Goal: Task Accomplishment & Management: Manage account settings

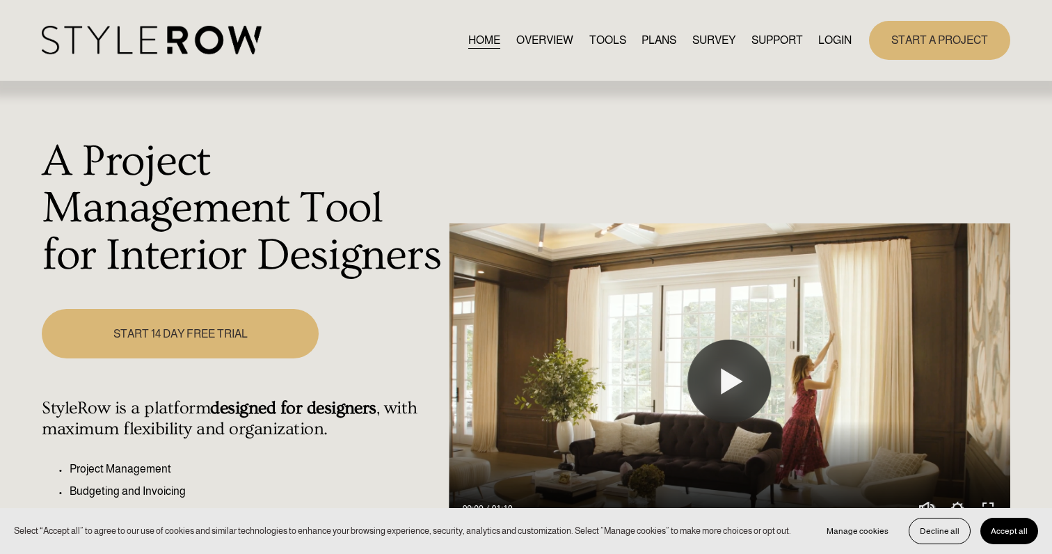
click at [839, 45] on link "LOGIN" at bounding box center [834, 40] width 33 height 19
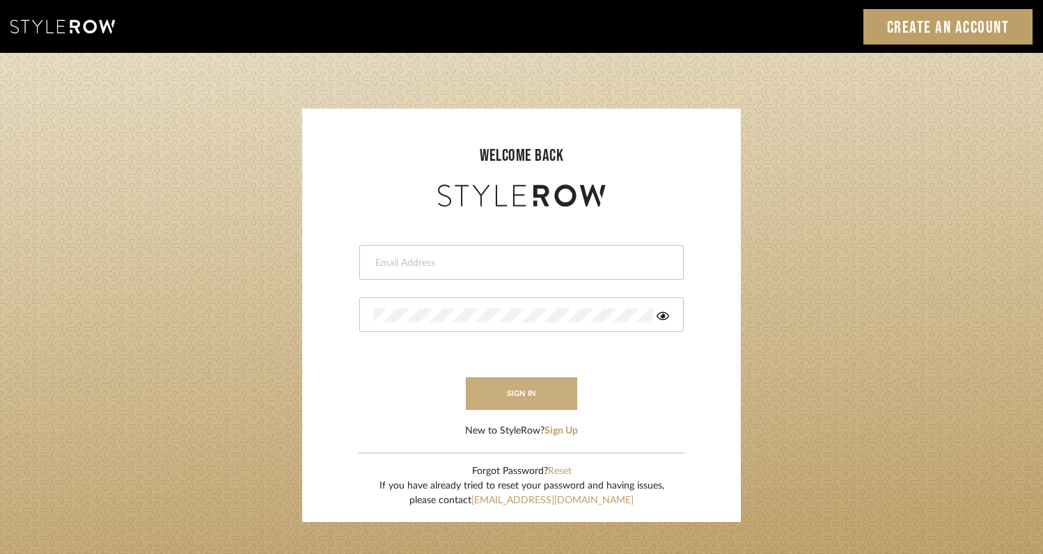
type input "[EMAIL_ADDRESS][DOMAIN_NAME]"
click at [509, 390] on button "sign in" at bounding box center [521, 393] width 111 height 33
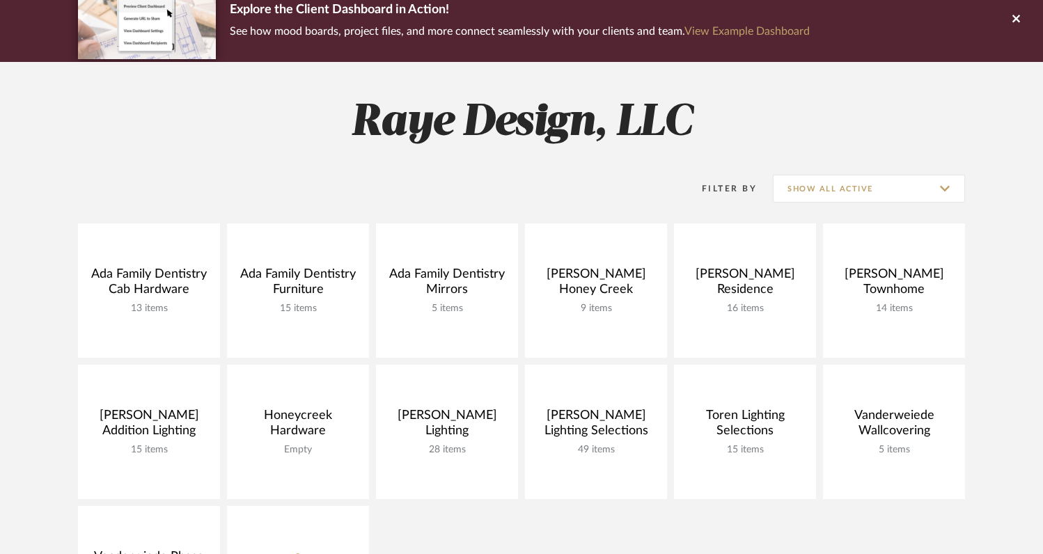
scroll to position [129, 0]
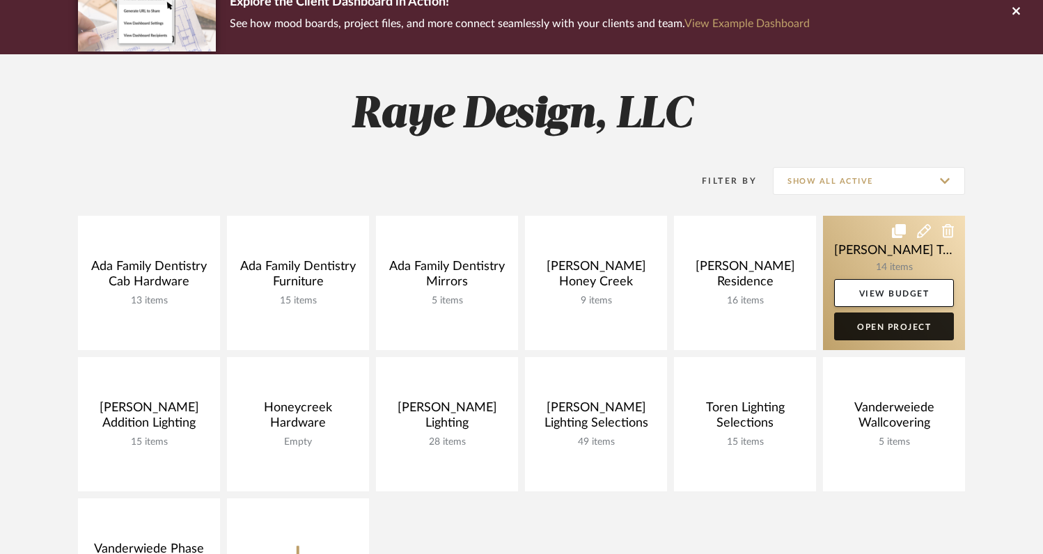
click at [855, 329] on link "Open Project" at bounding box center [894, 327] width 120 height 28
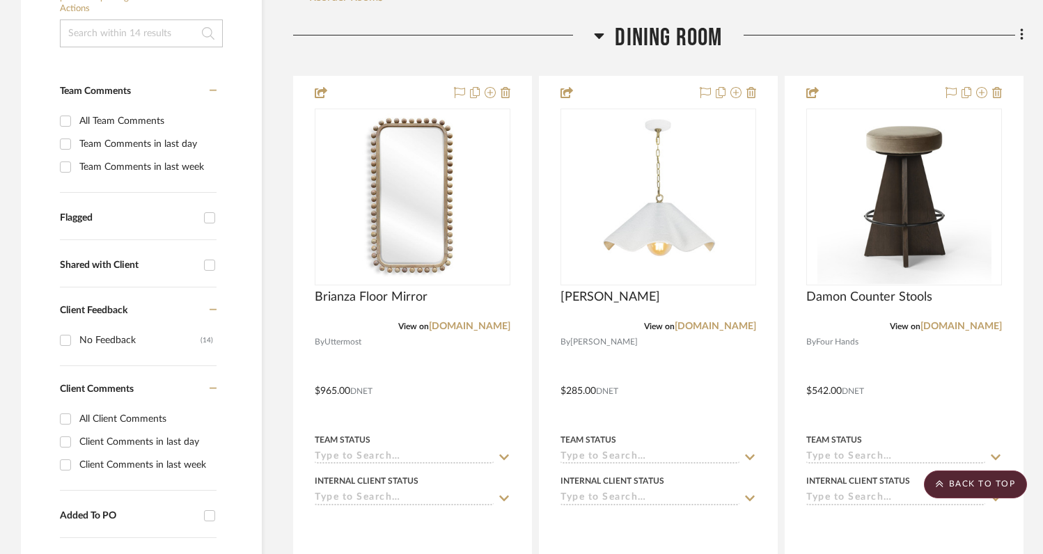
scroll to position [344, 0]
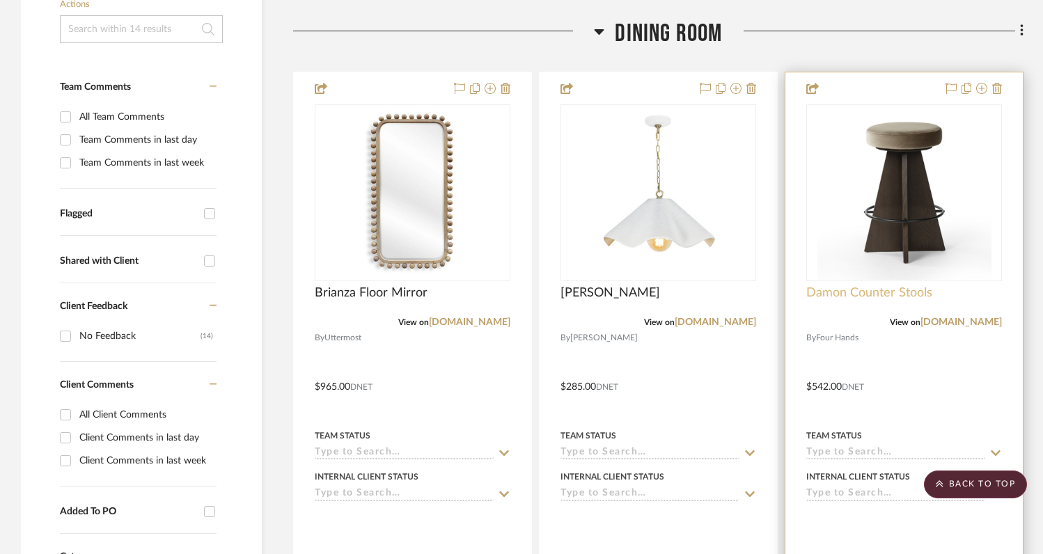
click at [835, 285] on span "Damon Counter Stools" at bounding box center [869, 292] width 126 height 15
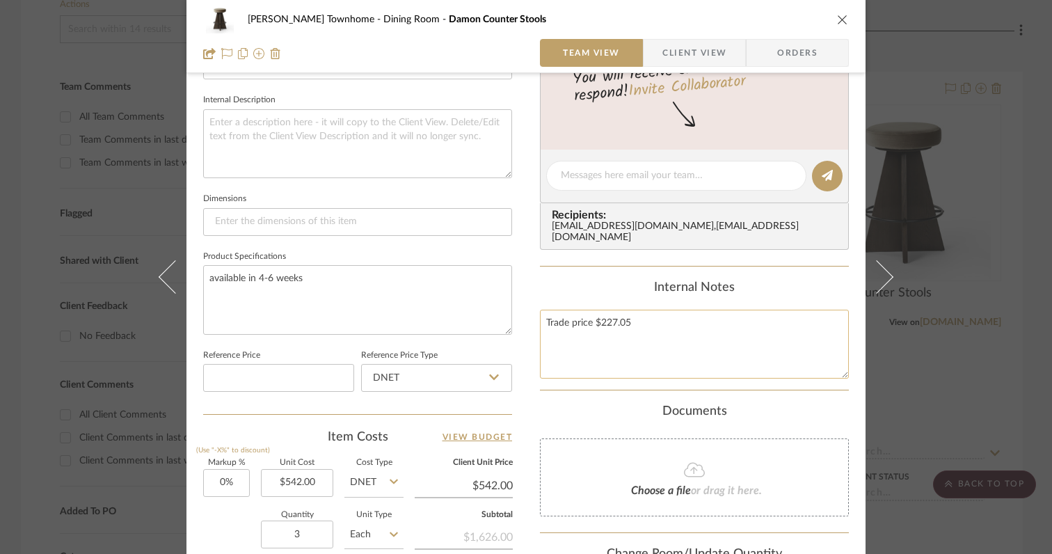
scroll to position [493, 0]
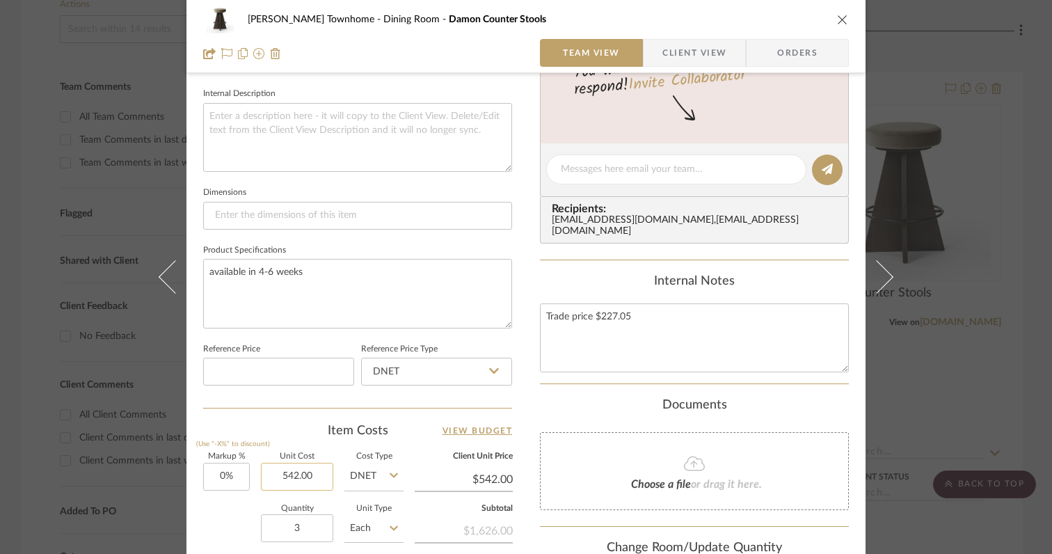
click at [320, 475] on input "542.00" at bounding box center [297, 477] width 72 height 28
type input "$442.00"
click at [404, 437] on div "Item Costs View Budget" at bounding box center [357, 430] width 309 height 17
type input "$442.00"
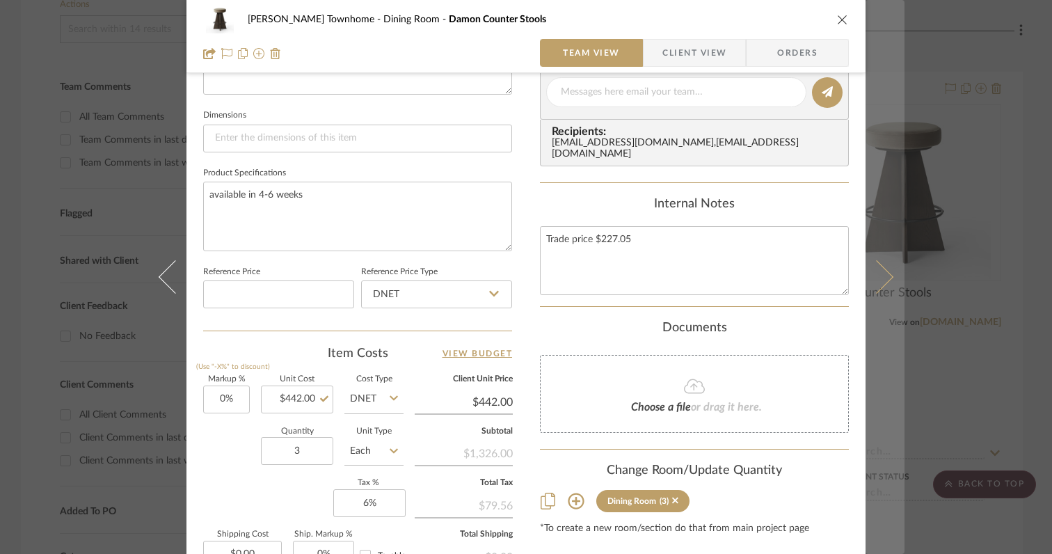
click at [876, 285] on icon at bounding box center [876, 276] width 33 height 33
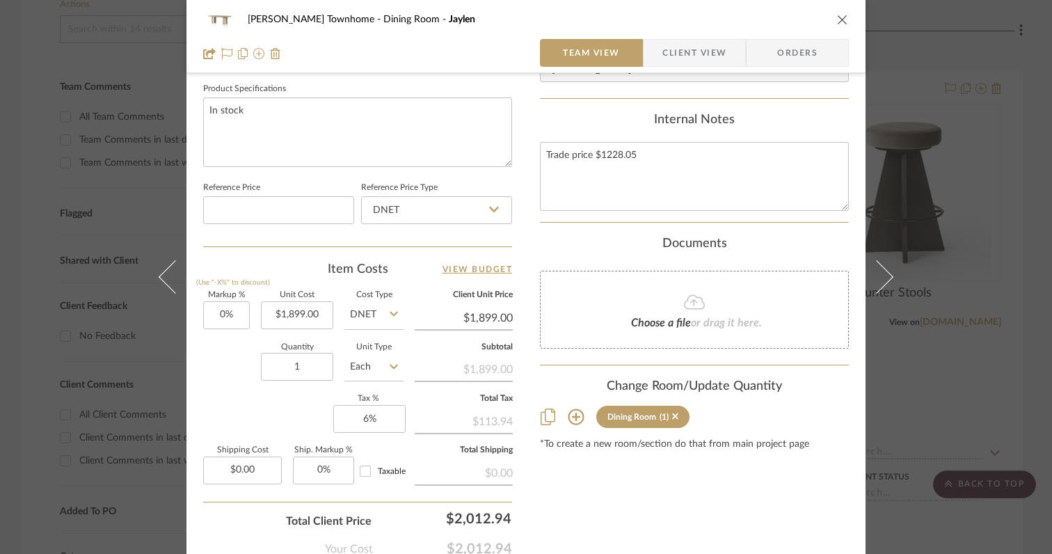
scroll to position [677, 0]
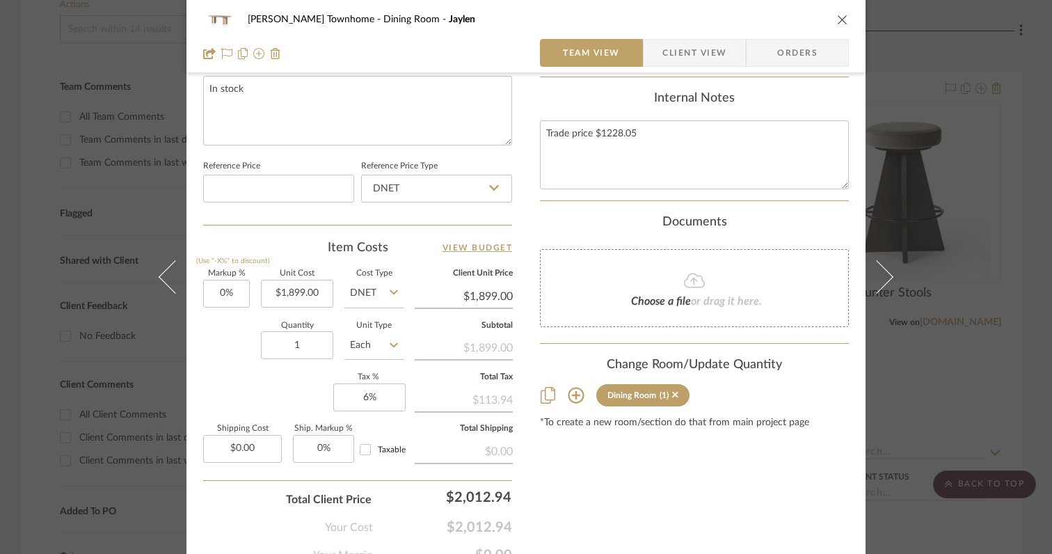
click at [876, 285] on icon at bounding box center [876, 276] width 33 height 33
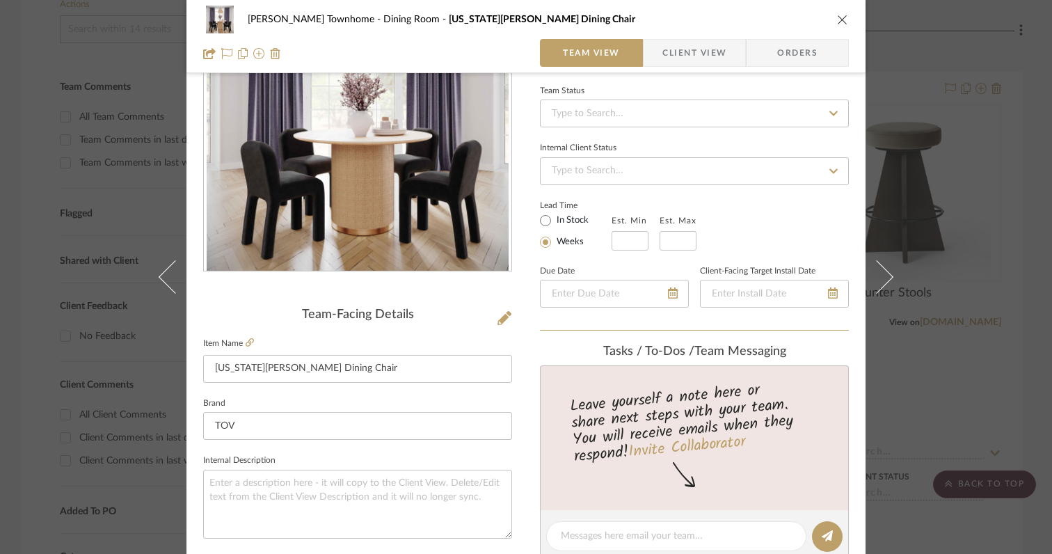
scroll to position [0, 0]
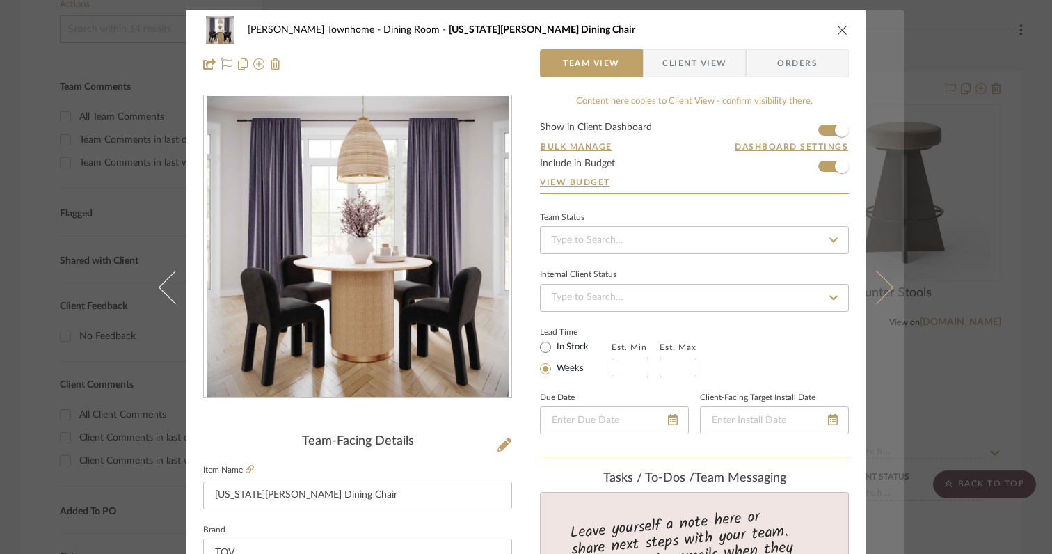
click at [878, 296] on icon at bounding box center [876, 287] width 33 height 33
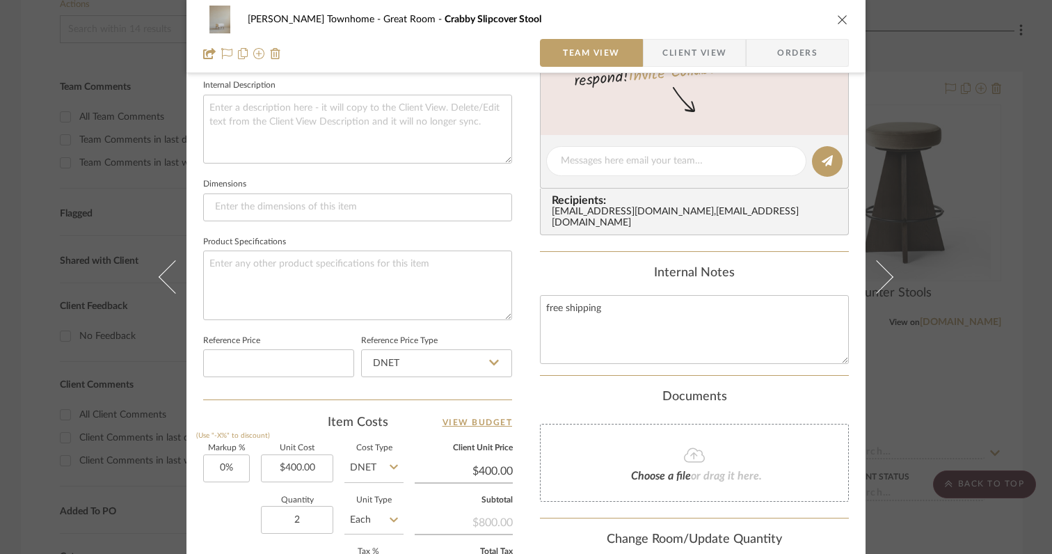
scroll to position [600, 0]
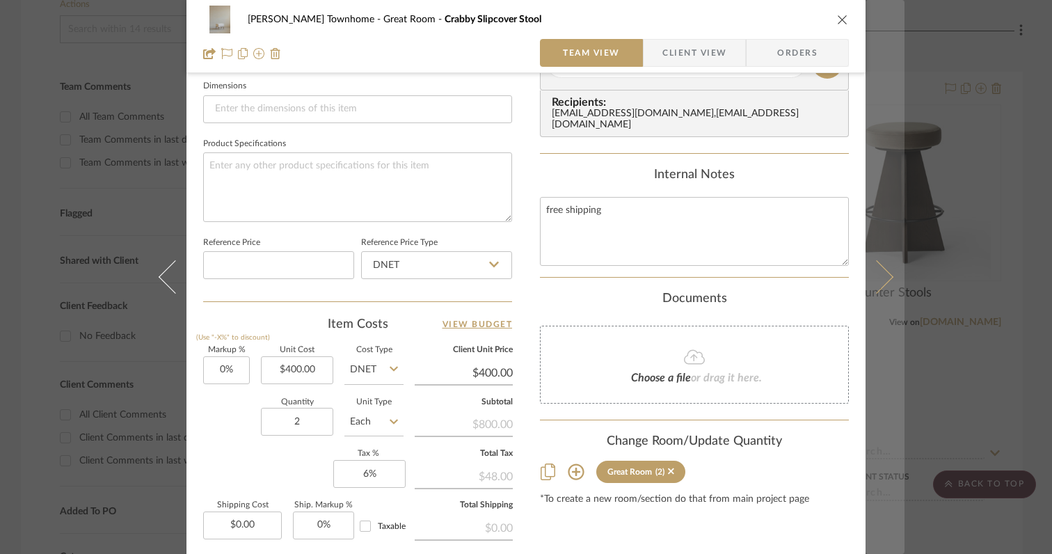
click at [873, 289] on icon at bounding box center [876, 276] width 33 height 33
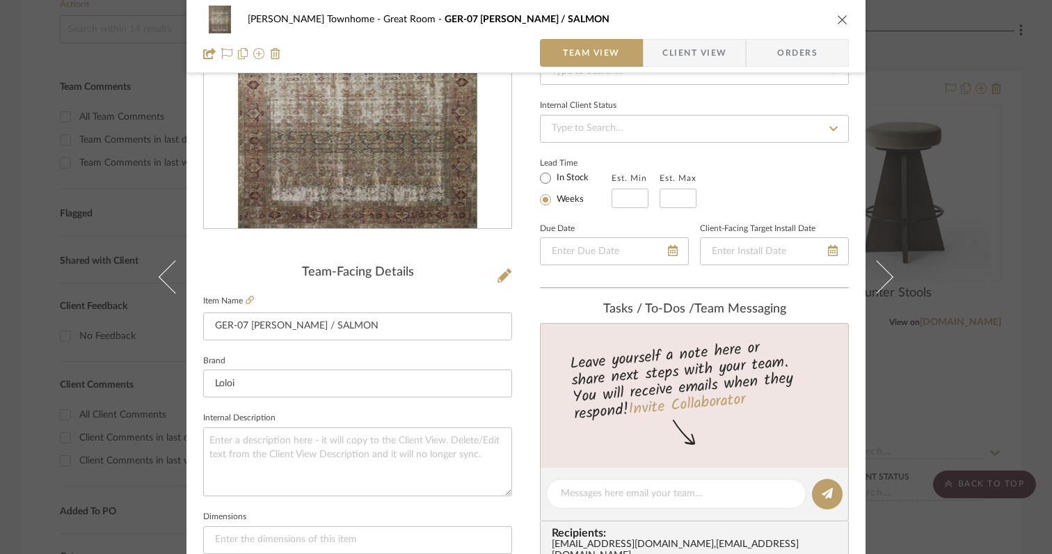
scroll to position [0, 0]
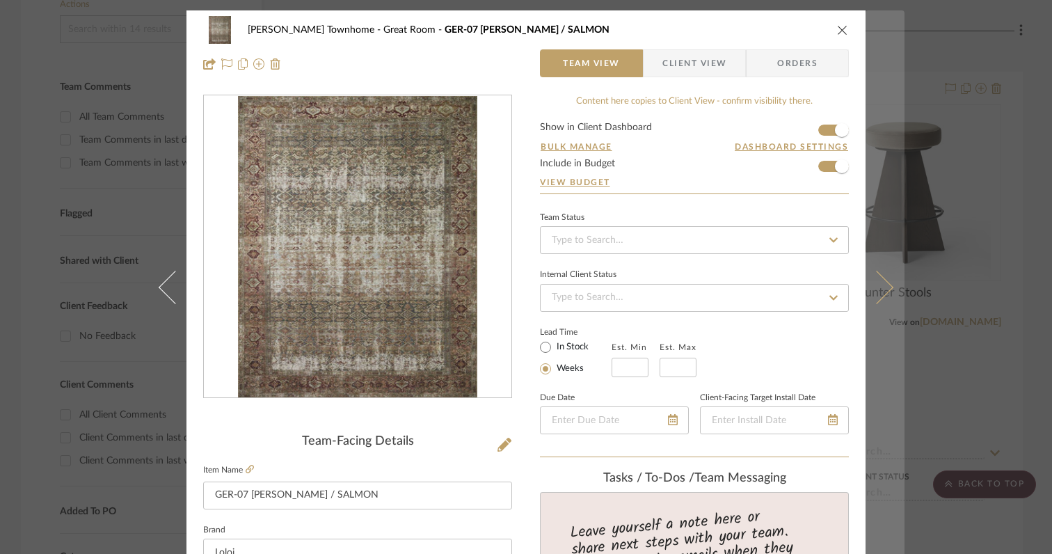
click at [880, 294] on icon at bounding box center [876, 287] width 33 height 33
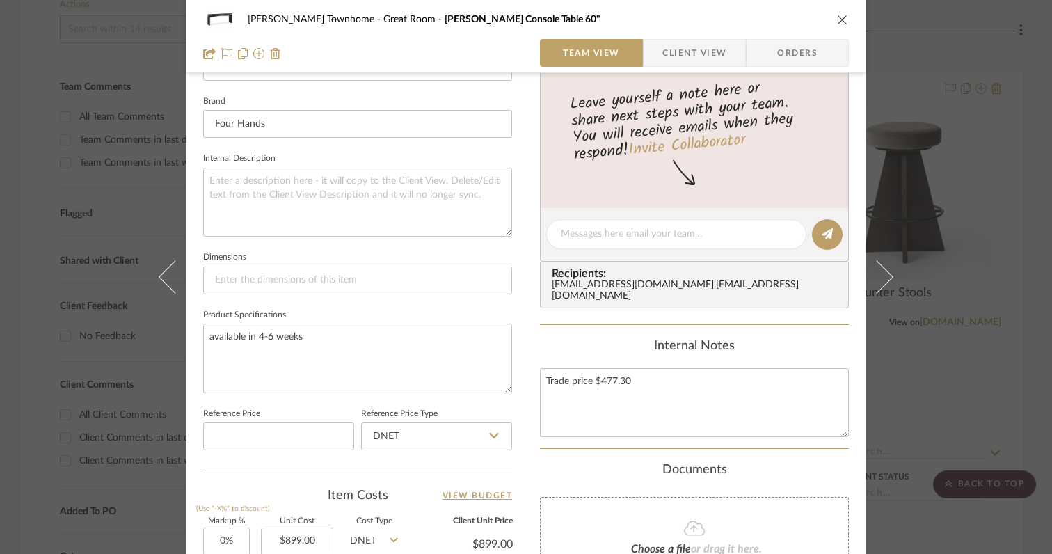
scroll to position [484, 0]
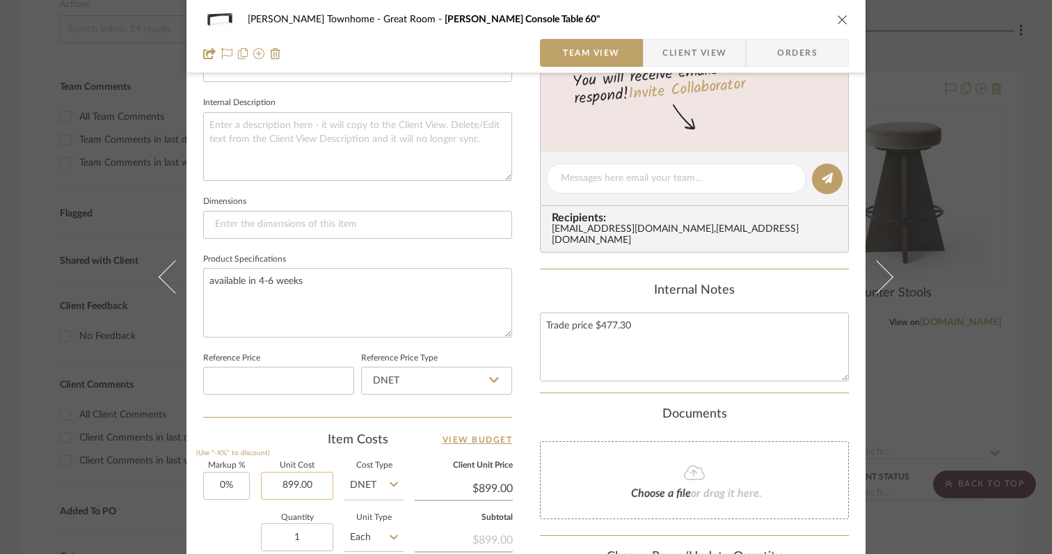
click at [296, 484] on input "899.00" at bounding box center [297, 486] width 72 height 28
type input "$865.00"
click at [251, 441] on div "Item Costs View Budget" at bounding box center [357, 440] width 309 height 17
type input "$865.00"
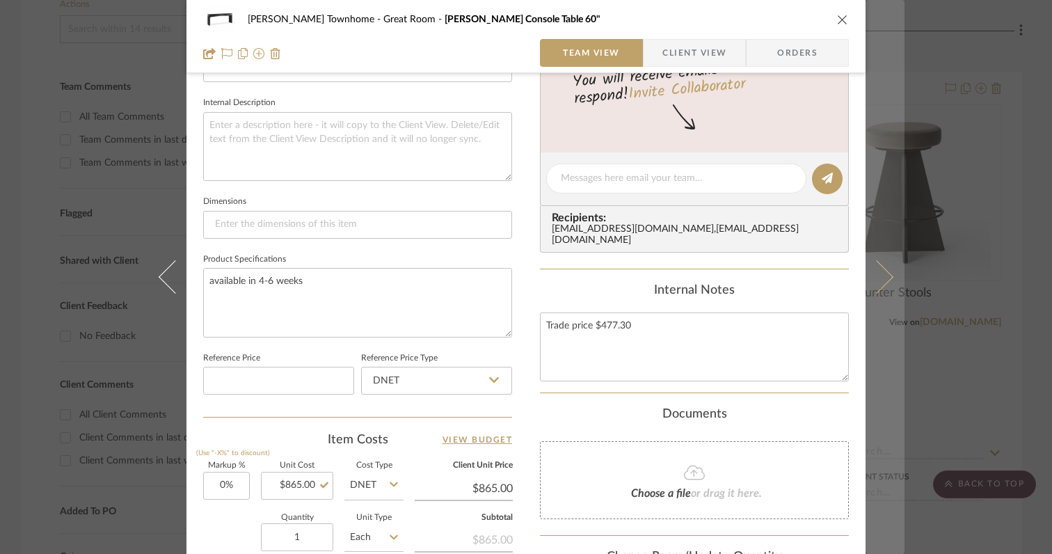
click at [878, 284] on icon at bounding box center [876, 276] width 33 height 33
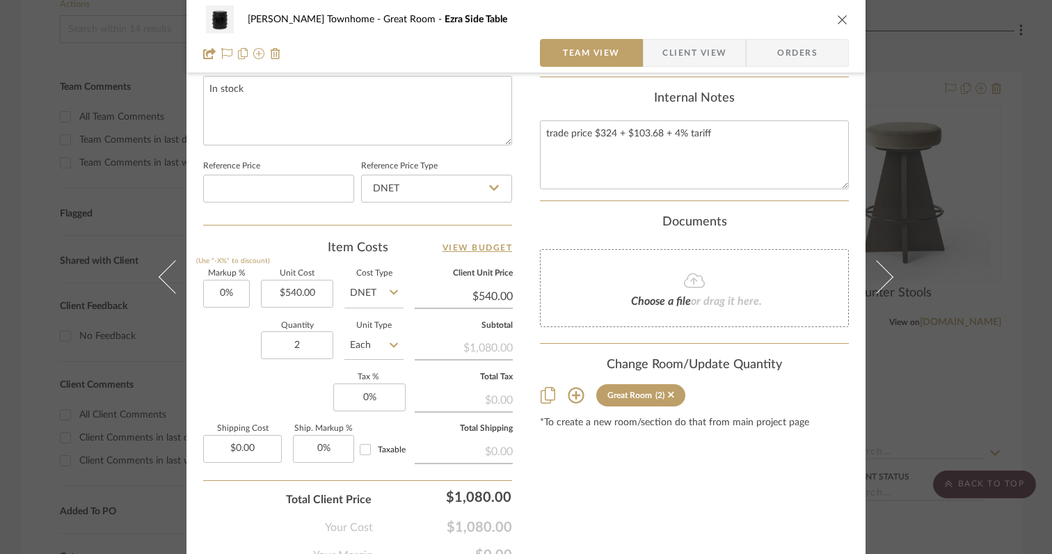
scroll to position [694, 0]
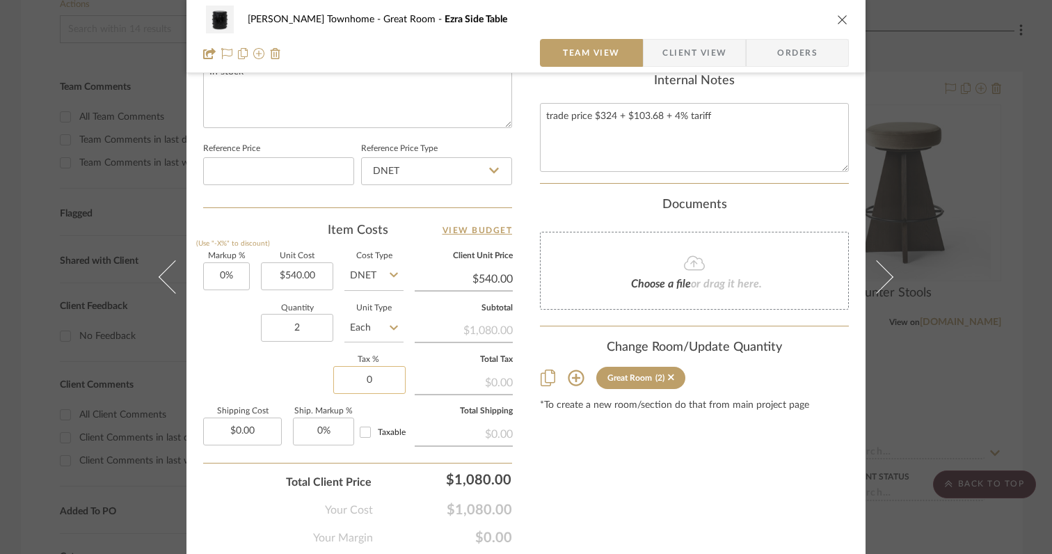
click at [381, 377] on input "0" at bounding box center [369, 380] width 72 height 28
type input "6%"
click at [294, 357] on div "Markup % (Use "-X%" to discount) 0% Unit Cost $540.00 Cost Type DNET Client Uni…" at bounding box center [357, 354] width 309 height 203
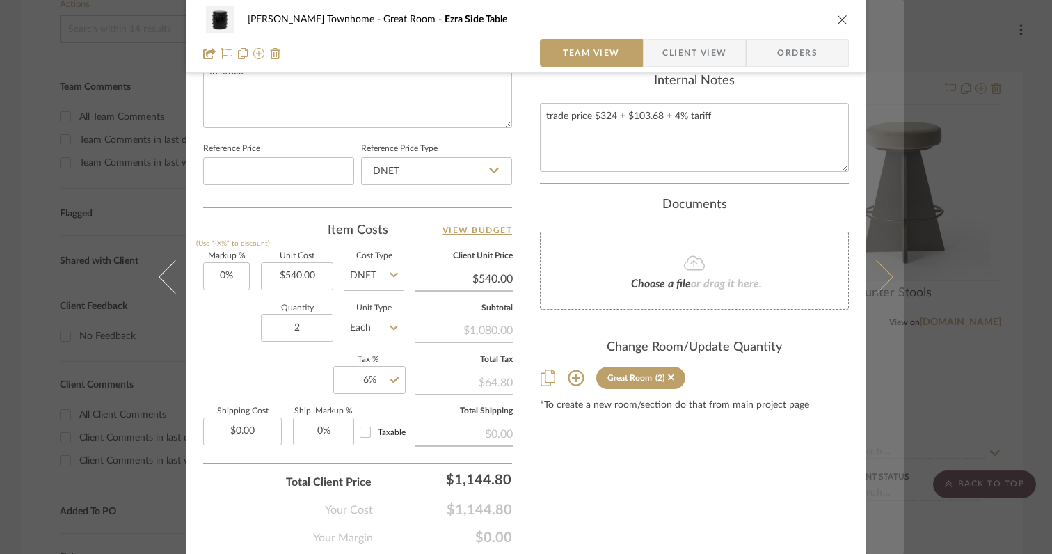
click at [880, 283] on icon at bounding box center [876, 276] width 33 height 33
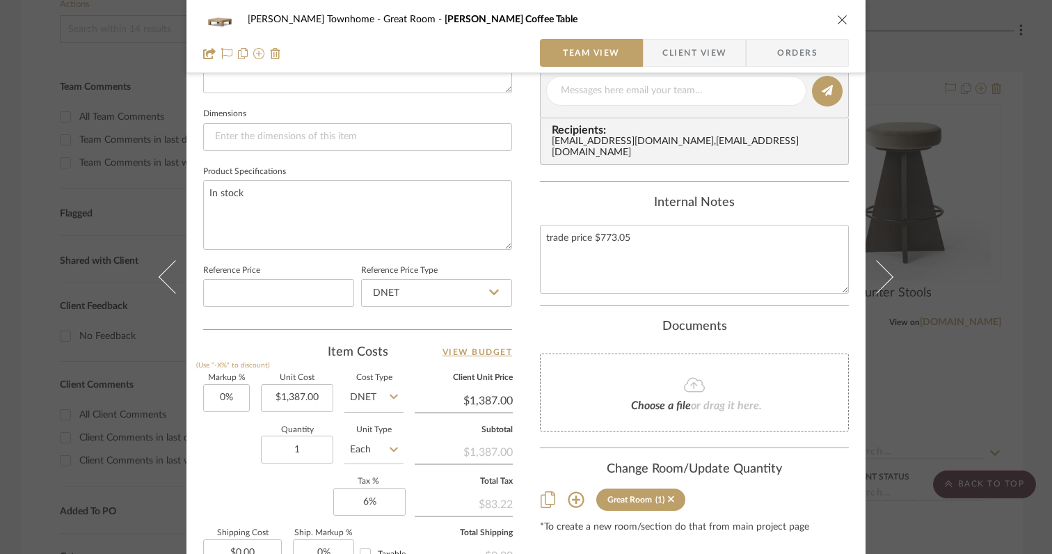
scroll to position [574, 0]
click at [287, 396] on input "1387.00" at bounding box center [297, 397] width 72 height 28
type input "$1,274.00"
click at [270, 343] on div "Item Costs View Budget" at bounding box center [357, 350] width 309 height 17
type input "$1,274.00"
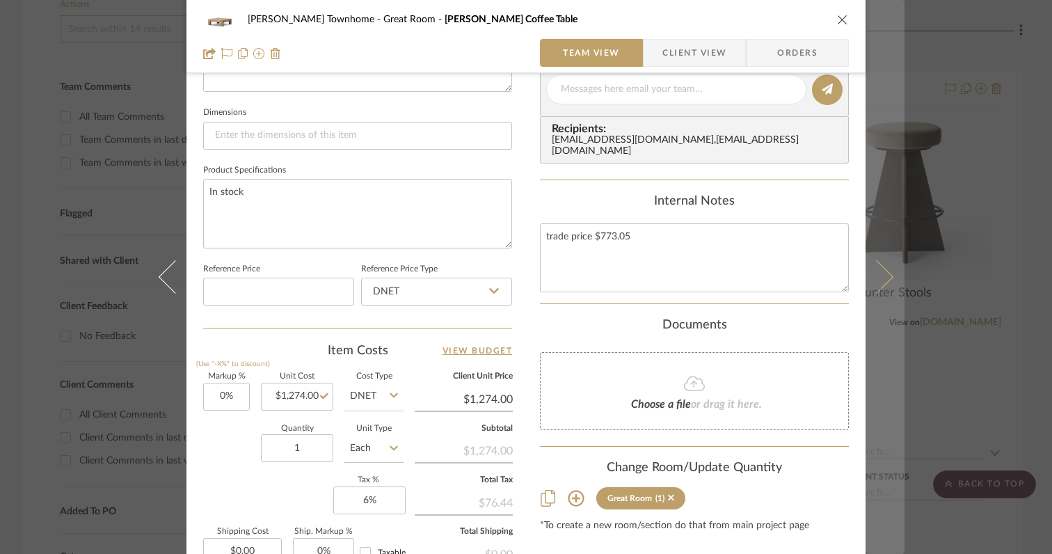
click at [877, 285] on icon at bounding box center [876, 276] width 33 height 33
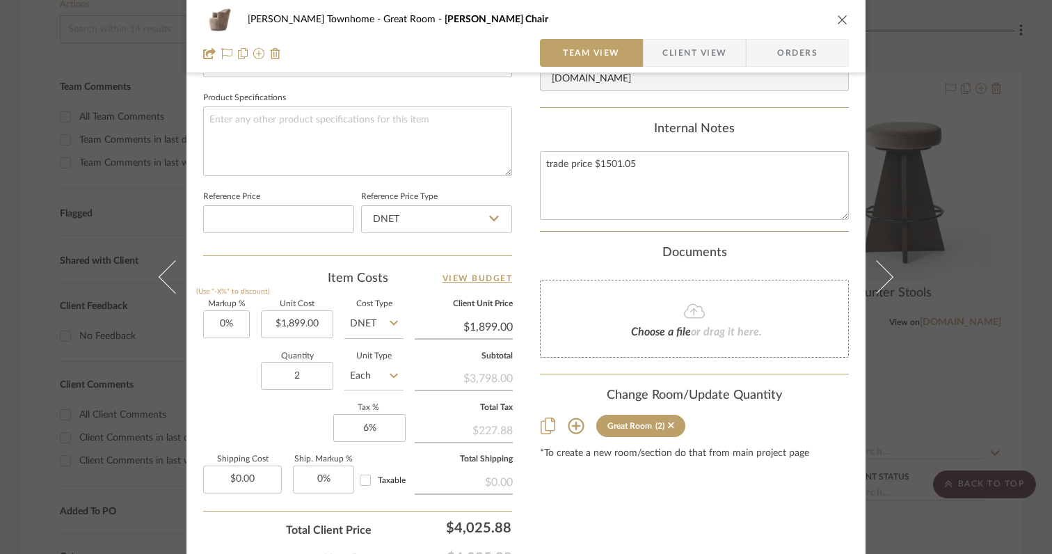
scroll to position [633, 0]
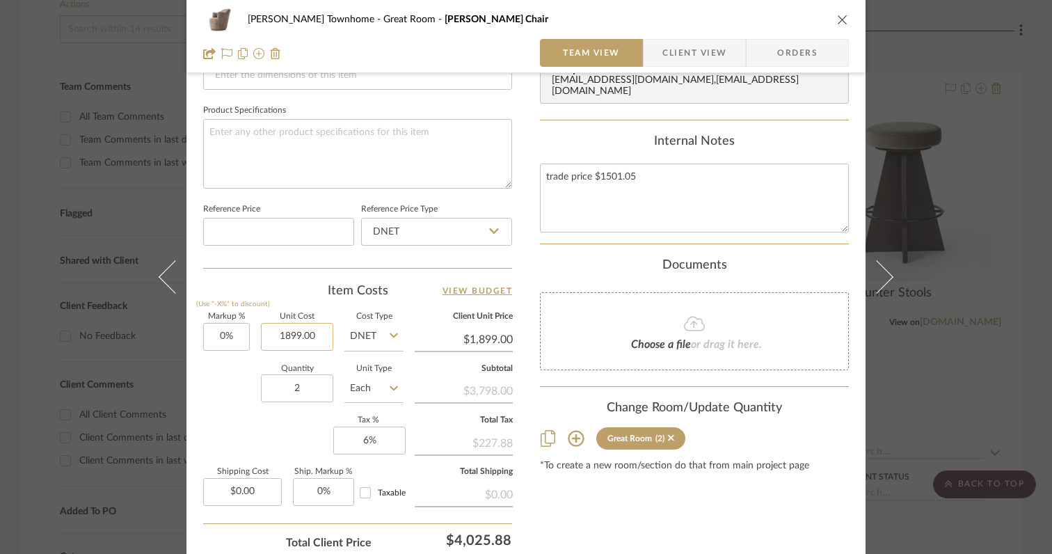
click at [294, 335] on input "1899.00" at bounding box center [297, 337] width 72 height 28
type input "$1,869.00"
click at [223, 405] on div "Quantity 2 Unit Type Each" at bounding box center [303, 389] width 200 height 49
type input "$1,869.00"
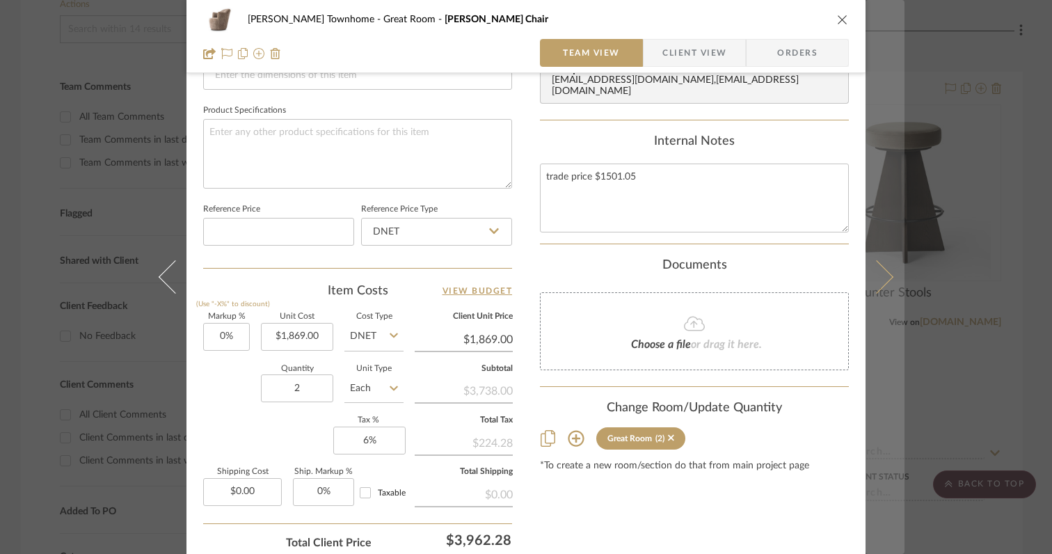
click at [885, 280] on button at bounding box center [885, 277] width 39 height 554
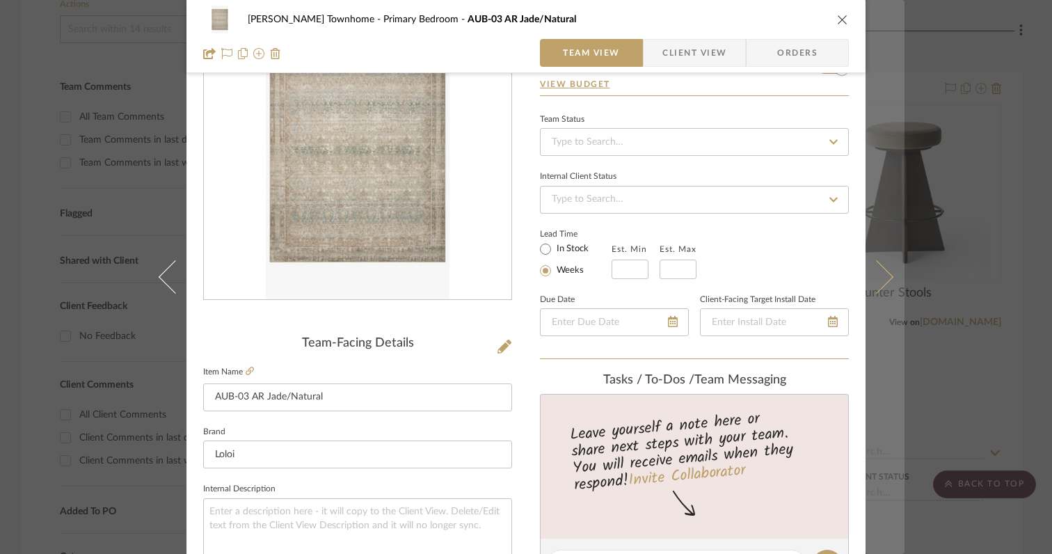
click at [879, 283] on icon at bounding box center [876, 276] width 33 height 33
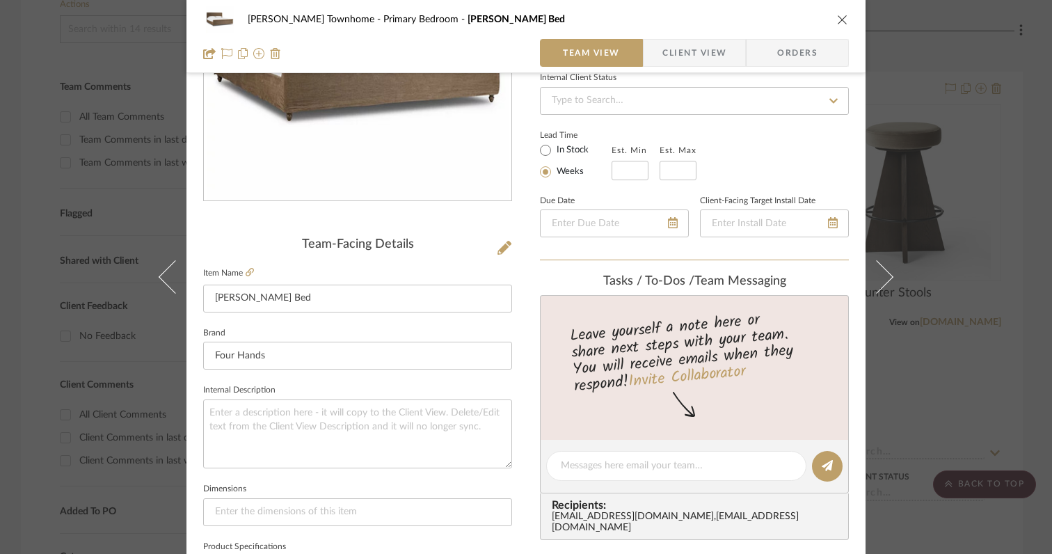
scroll to position [0, 0]
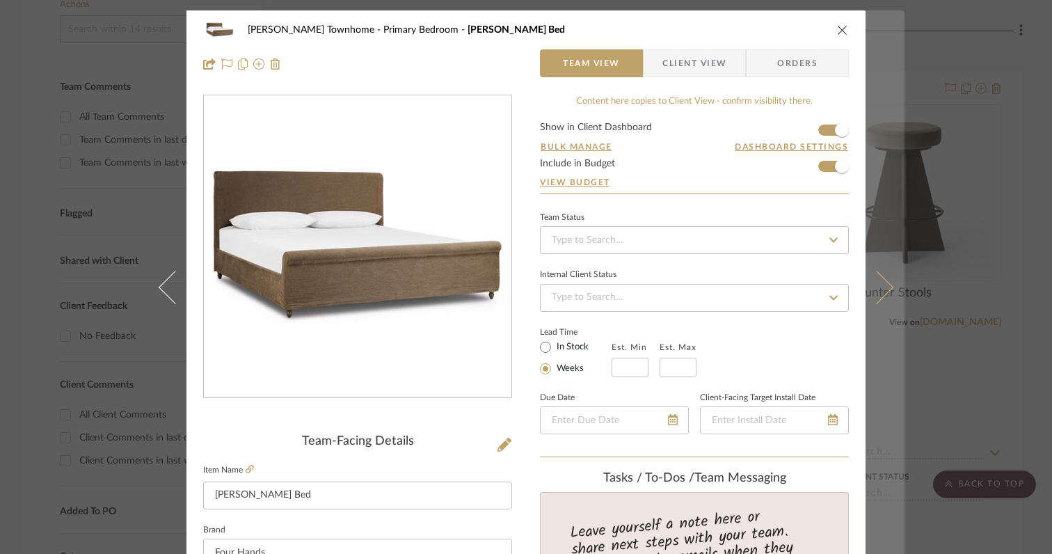
click at [878, 296] on icon at bounding box center [876, 287] width 33 height 33
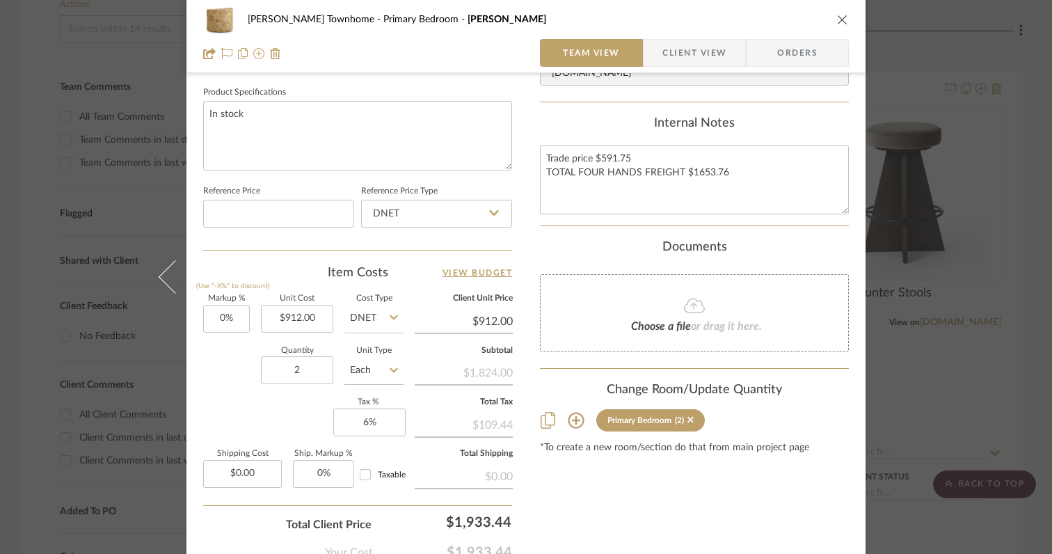
scroll to position [653, 0]
click at [294, 318] on input "912.00" at bounding box center [297, 317] width 72 height 28
type input "$899.00"
click at [222, 377] on div "Quantity 2 Unit Type Each" at bounding box center [303, 370] width 200 height 49
type input "$899.00"
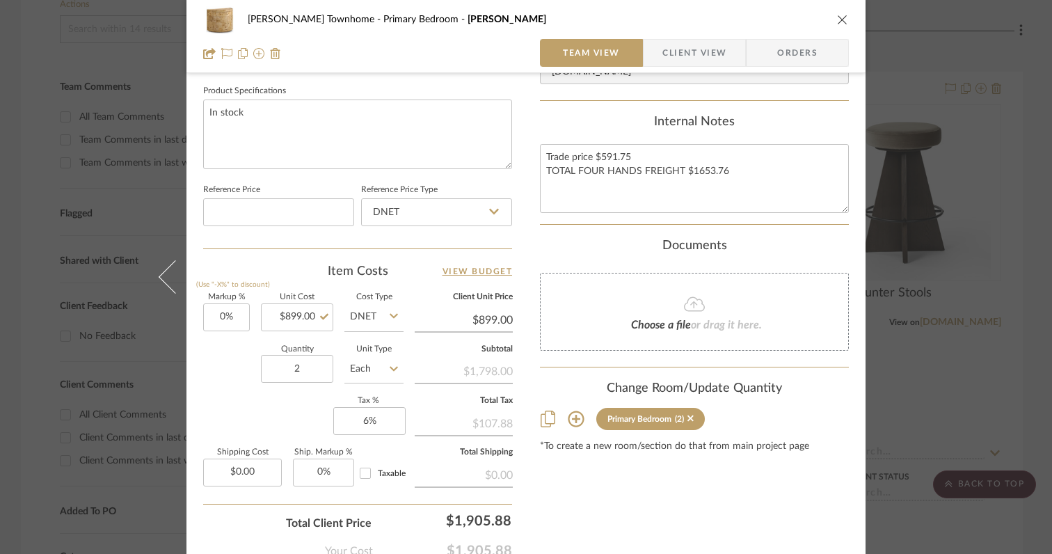
click at [879, 313] on mat-dialog-content "Cooper Townhome Primary Bedroom Ashton Team View Client View Orders Team-Facing…" at bounding box center [526, 1] width 757 height 1286
click at [890, 338] on mat-dialog-content "Cooper Townhome Primary Bedroom Ashton Team View Client View Orders Team-Facing…" at bounding box center [526, 1] width 757 height 1286
click at [837, 22] on icon "close" at bounding box center [842, 19] width 11 height 11
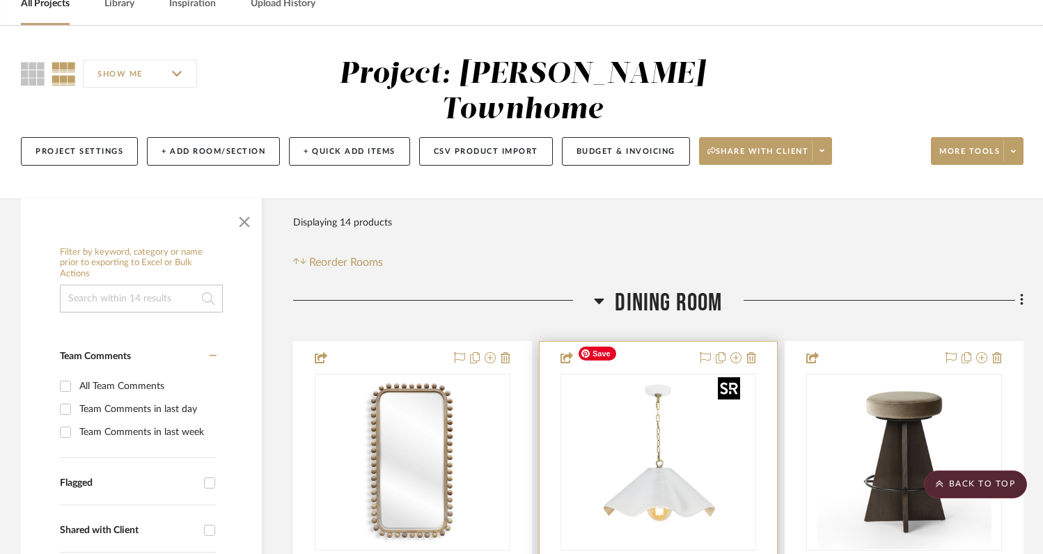
scroll to position [0, 0]
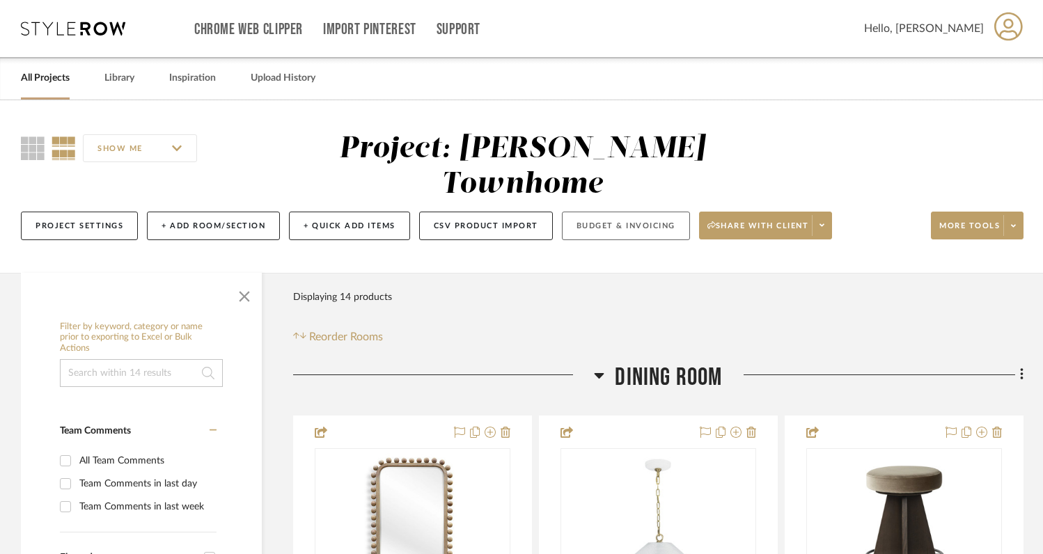
click at [579, 212] on button "Budget & Invoicing" at bounding box center [626, 226] width 128 height 29
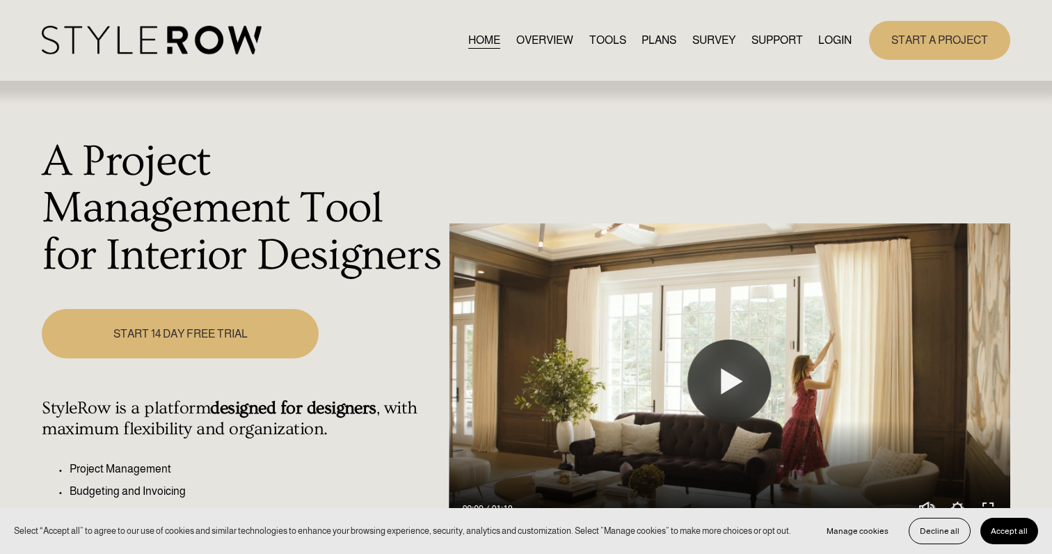
click at [788, 40] on link "LOGIN" at bounding box center [834, 40] width 33 height 19
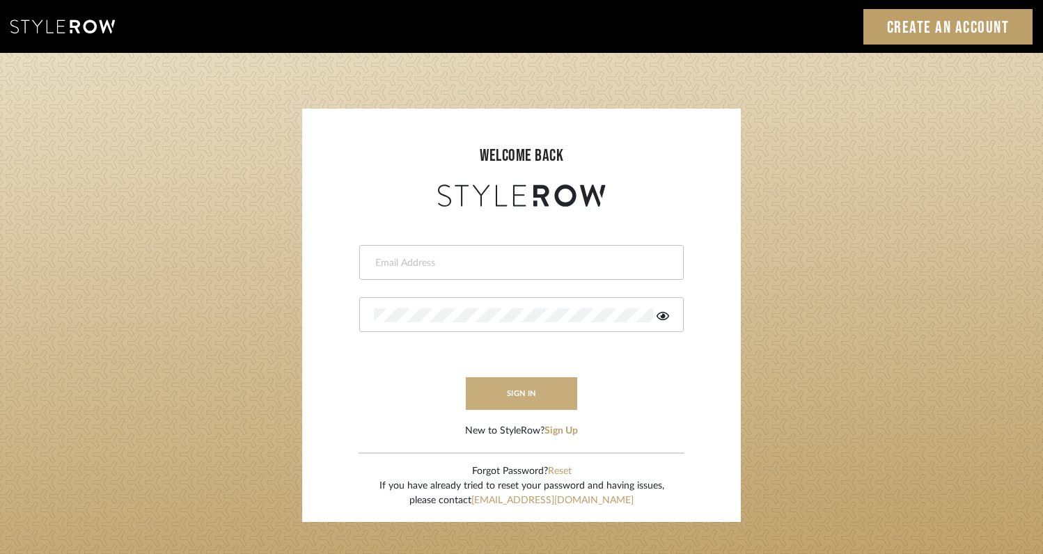
type input "rayeinteriordesign@gmail.com"
click at [541, 393] on button "sign in" at bounding box center [521, 393] width 111 height 33
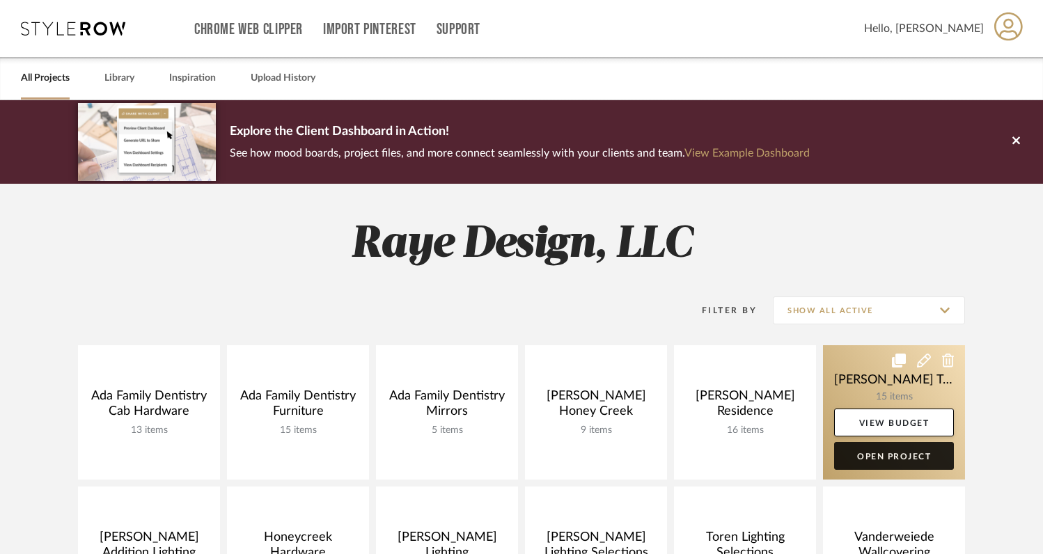
click at [853, 455] on link "Open Project" at bounding box center [894, 456] width 120 height 28
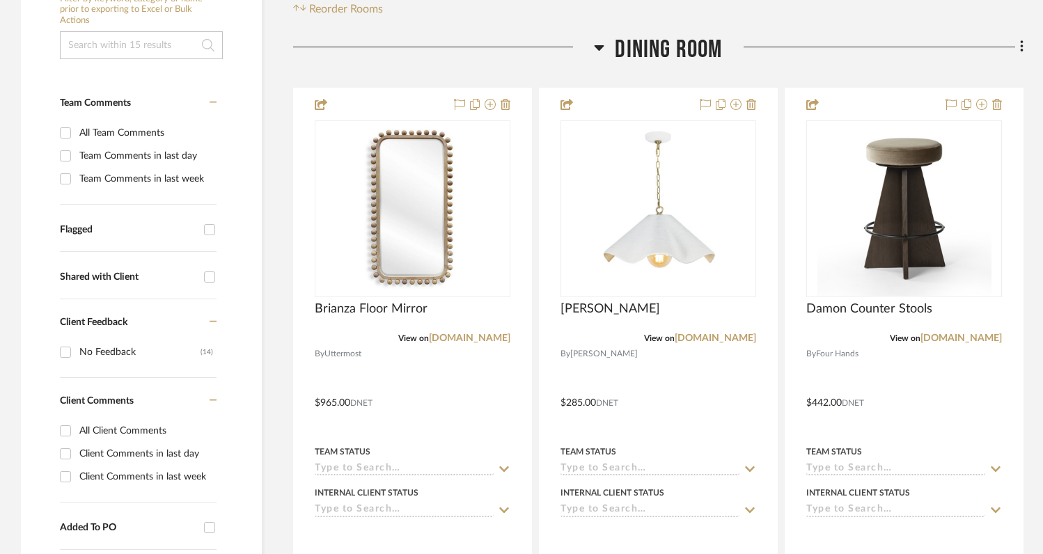
scroll to position [354, 0]
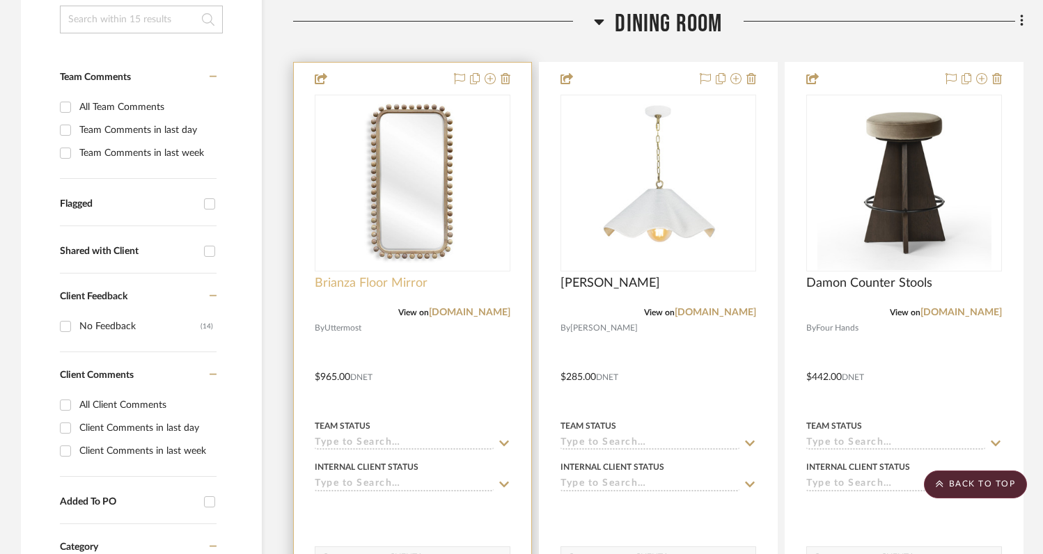
click at [362, 276] on span "Brianza Floor Mirror" at bounding box center [371, 283] width 113 height 15
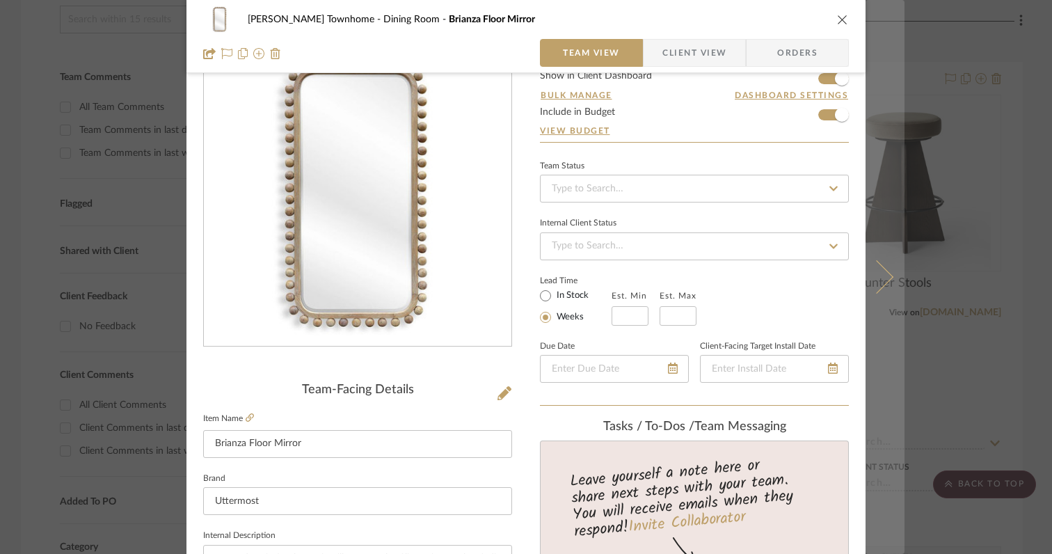
scroll to position [47, 0]
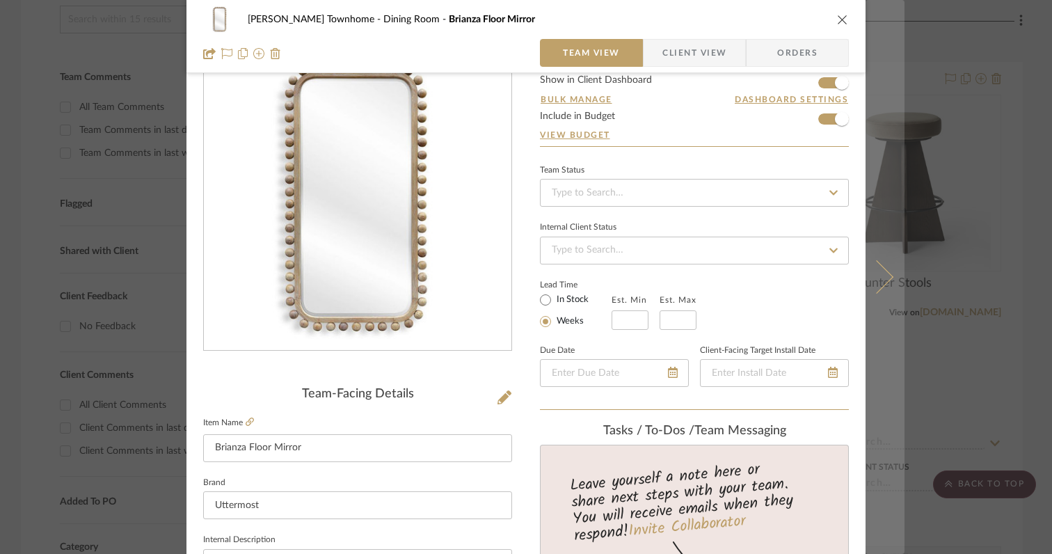
click at [877, 287] on icon at bounding box center [876, 276] width 33 height 33
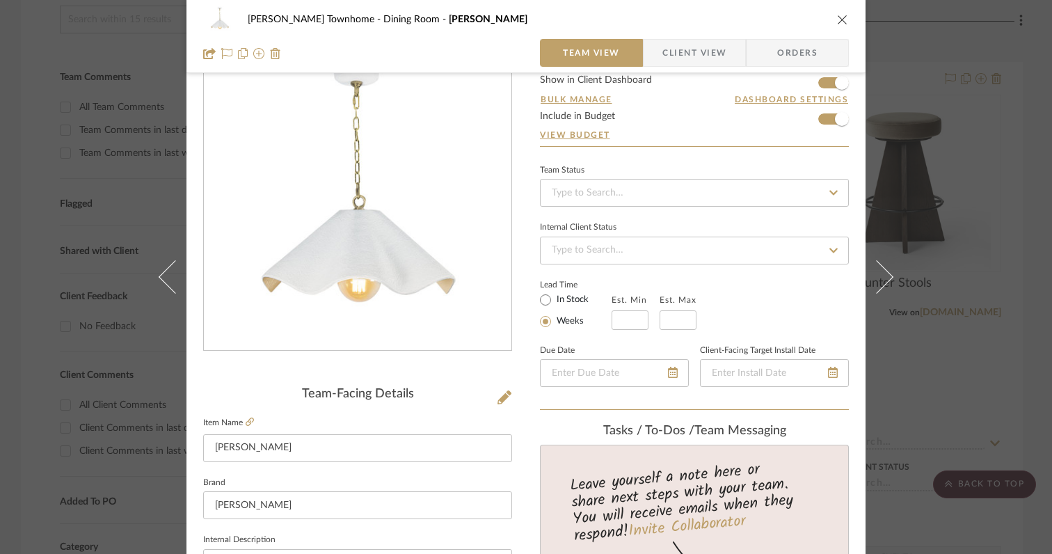
click at [877, 287] on icon at bounding box center [876, 276] width 33 height 33
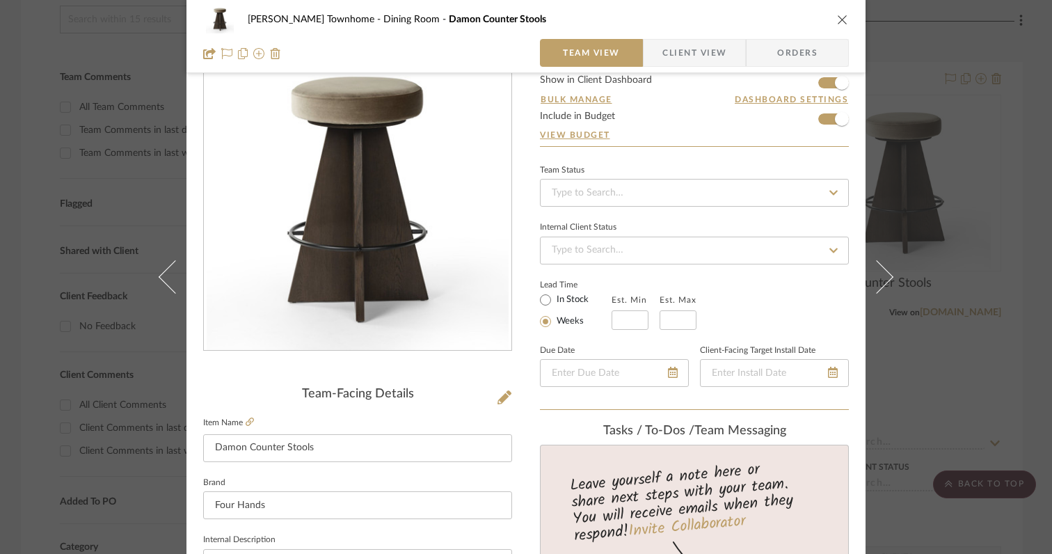
click at [877, 287] on icon at bounding box center [876, 276] width 33 height 33
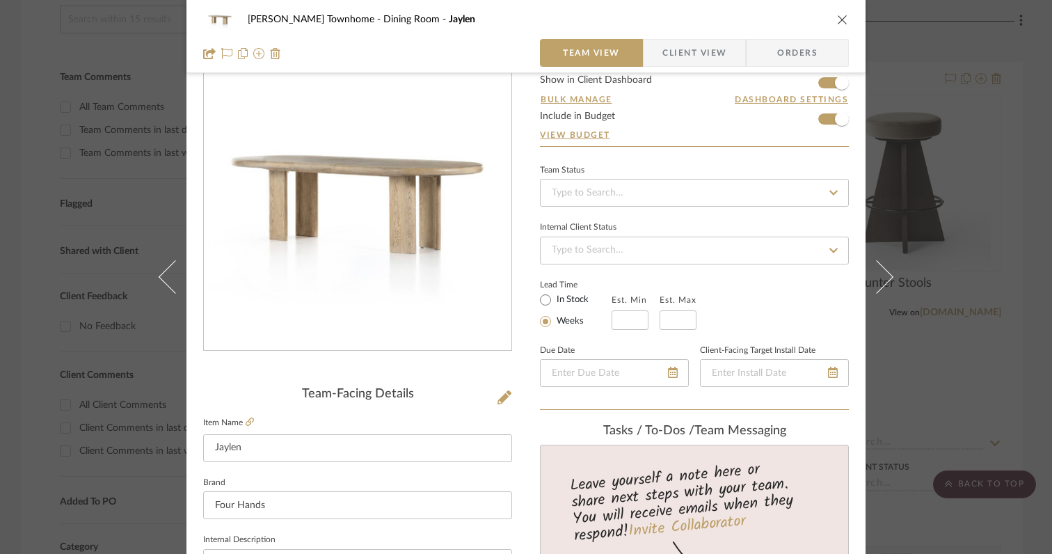
click at [877, 287] on icon at bounding box center [876, 276] width 33 height 33
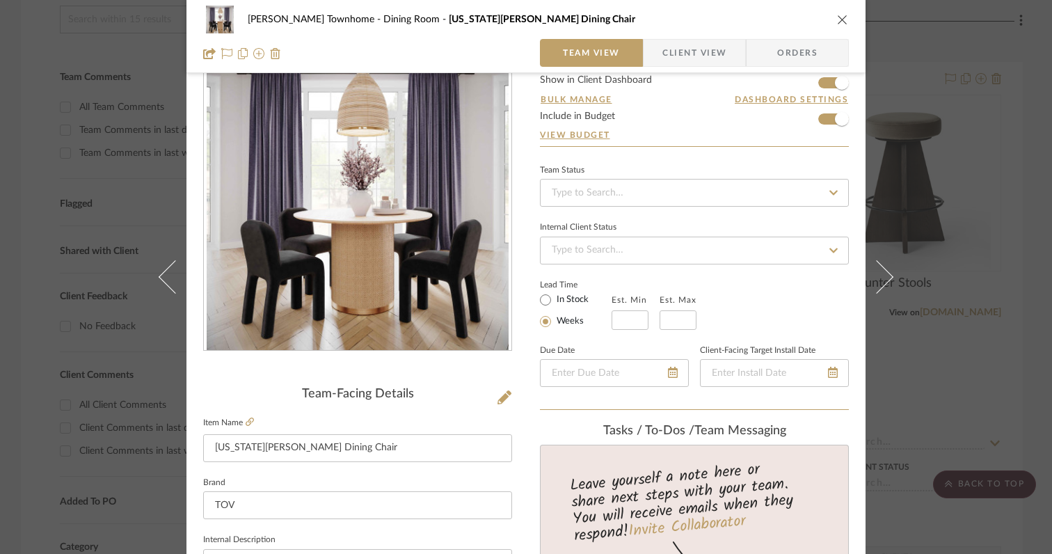
click at [877, 287] on icon at bounding box center [876, 276] width 33 height 33
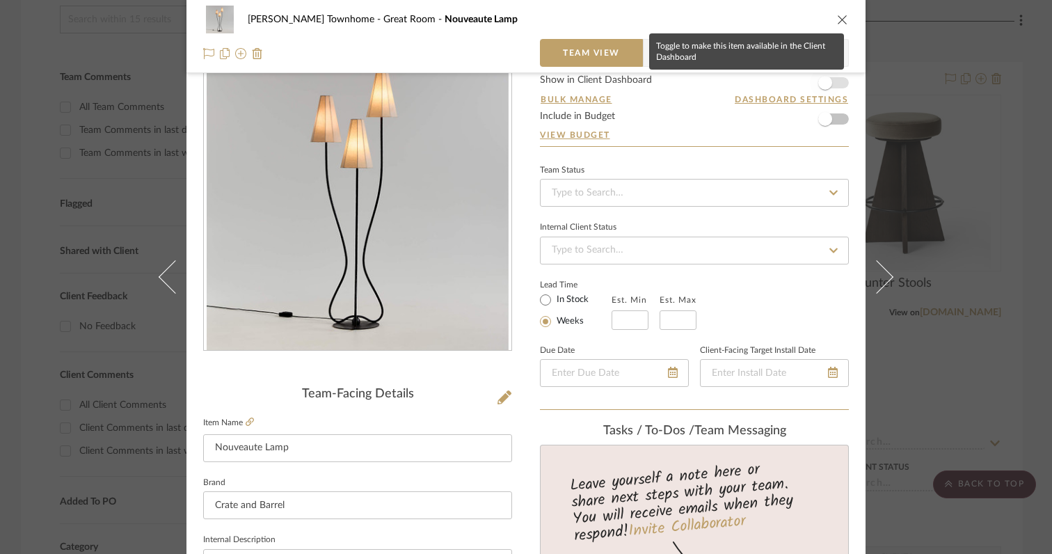
click at [824, 84] on span "button" at bounding box center [825, 83] width 14 height 14
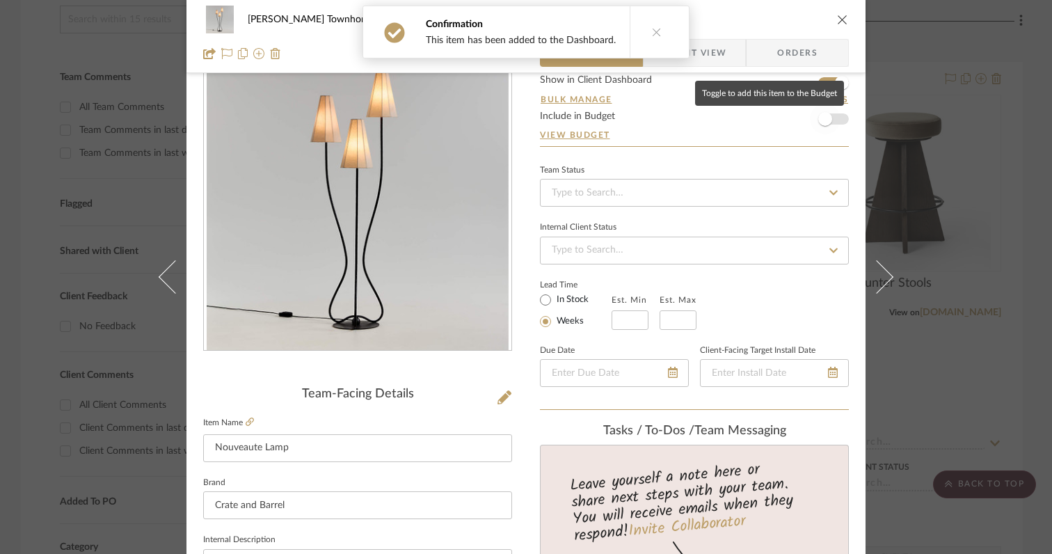
click at [824, 124] on span "button" at bounding box center [825, 119] width 14 height 14
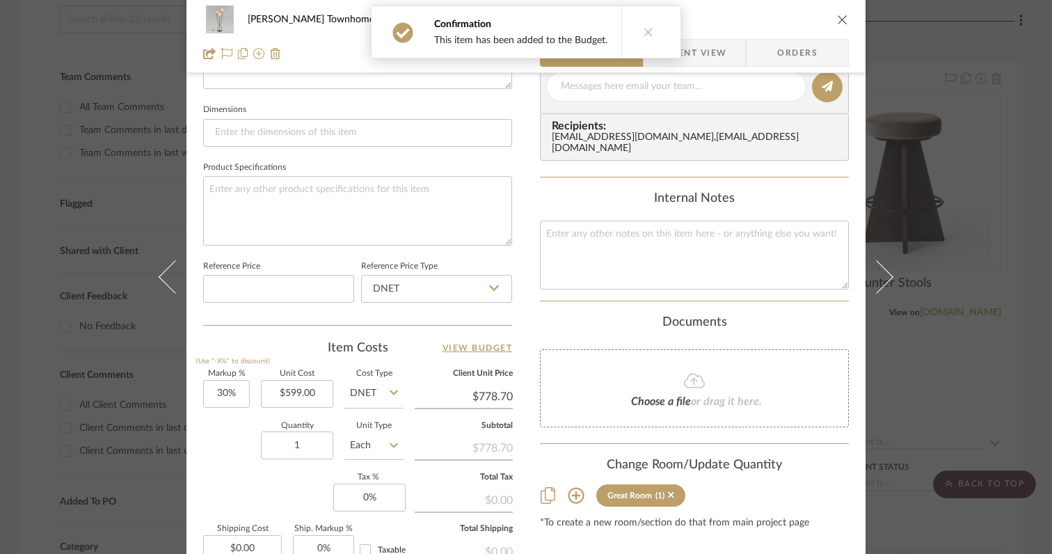
scroll to position [577, 0]
click at [239, 390] on input "30" at bounding box center [226, 393] width 47 height 28
type input "0%"
type input "0"
click at [372, 498] on input "0" at bounding box center [369, 497] width 72 height 28
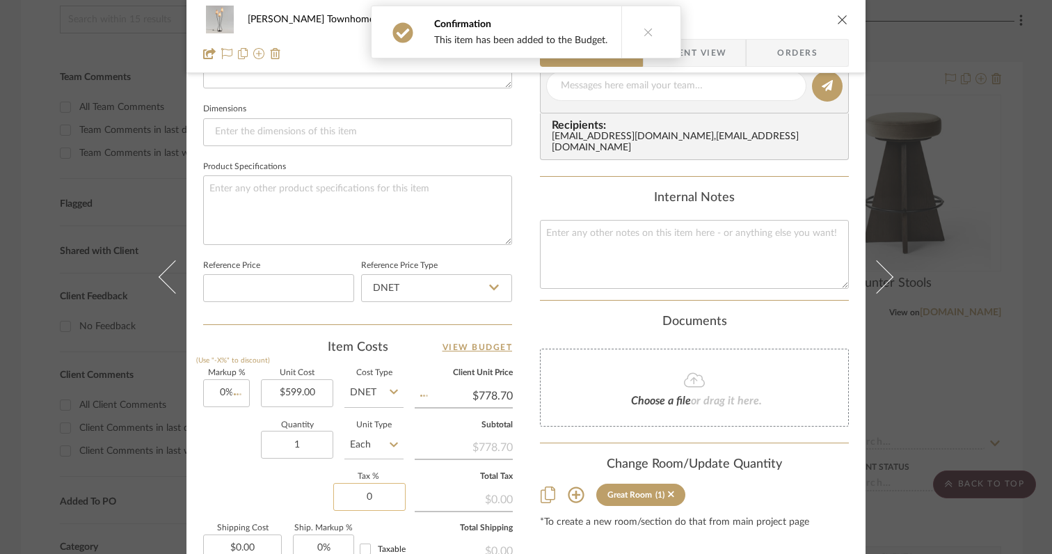
type input "$599.00"
type input "6%"
click at [269, 489] on div "Markup % (Use "-X%" to discount) 0% Unit Cost $599.00 Cost Type DNET Client Uni…" at bounding box center [357, 471] width 309 height 203
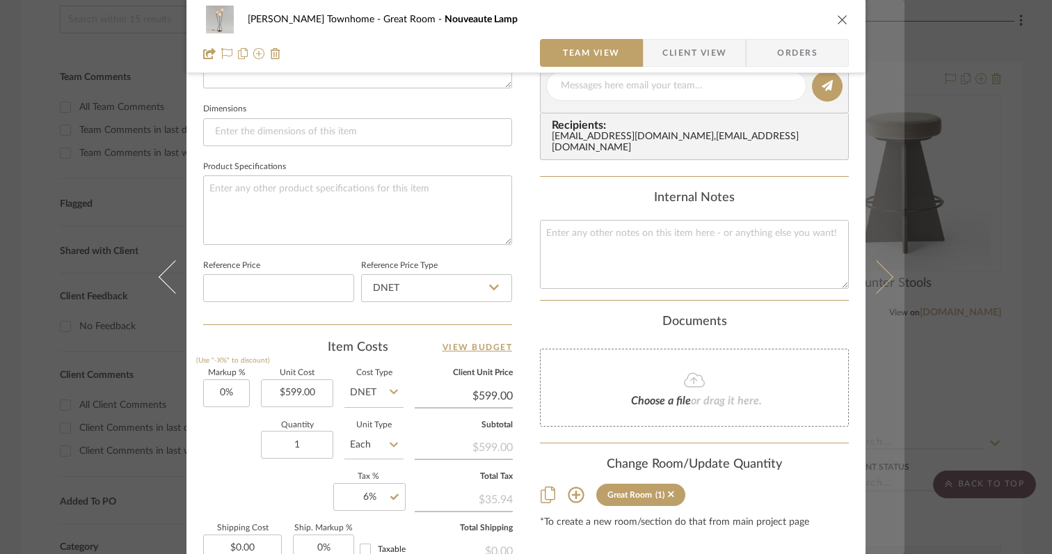
click at [878, 284] on icon at bounding box center [876, 276] width 33 height 33
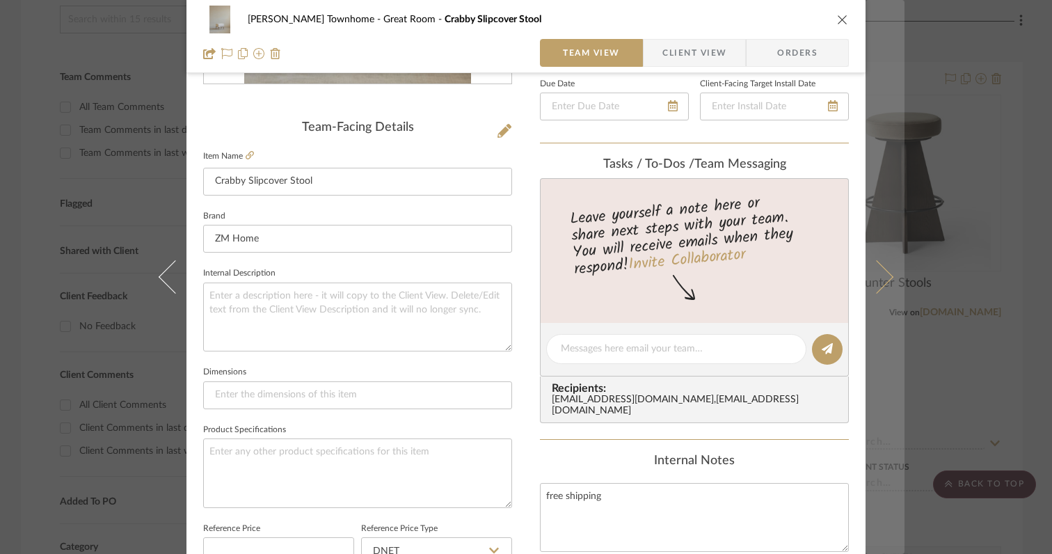
scroll to position [329, 0]
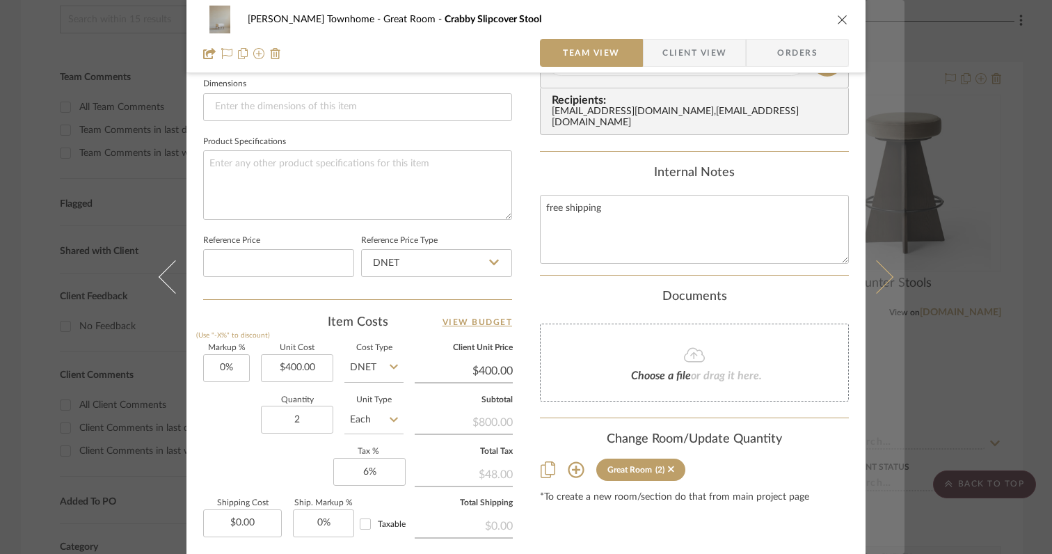
click at [878, 285] on icon at bounding box center [876, 276] width 33 height 33
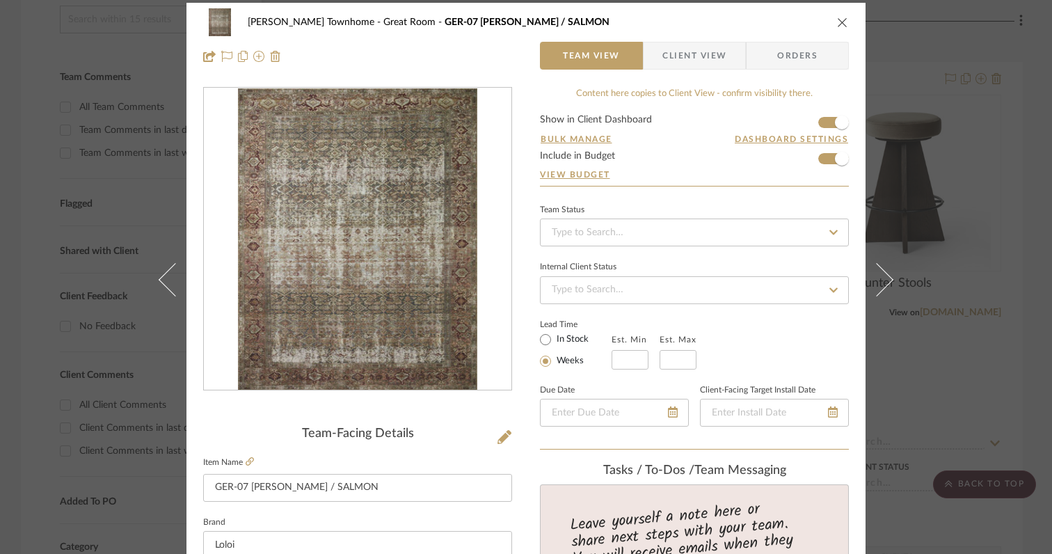
scroll to position [0, 0]
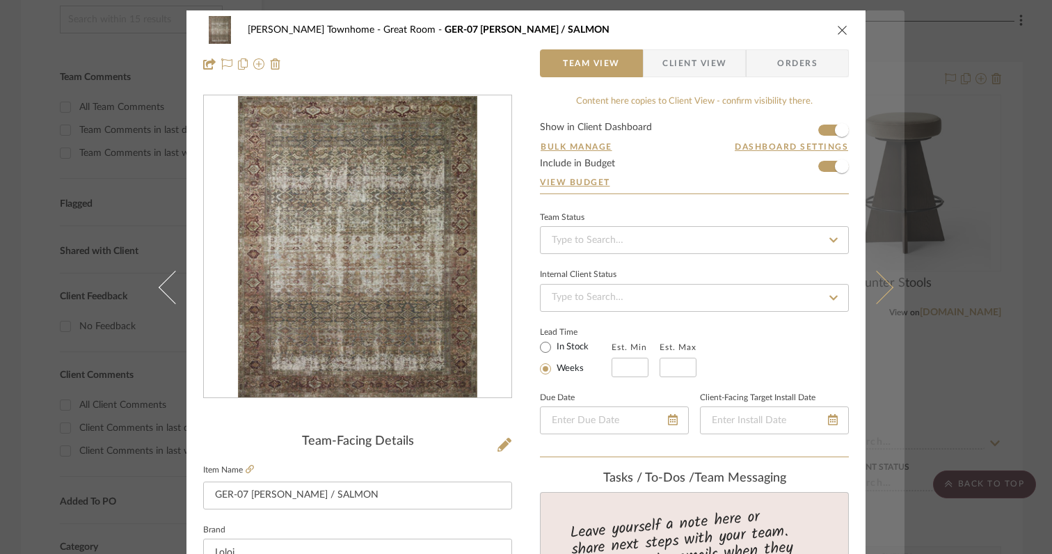
click at [879, 291] on icon at bounding box center [876, 287] width 33 height 33
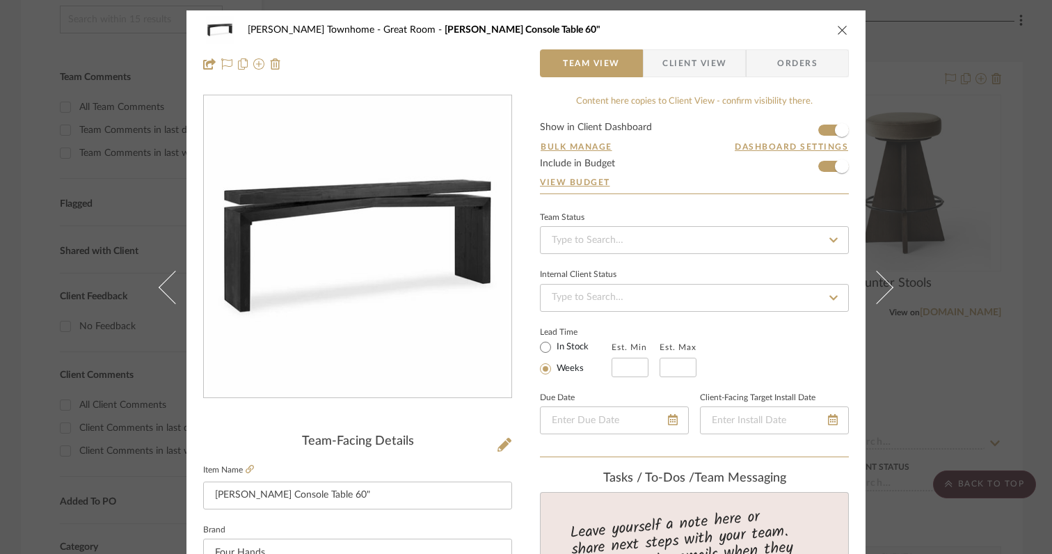
click at [879, 291] on icon at bounding box center [876, 287] width 33 height 33
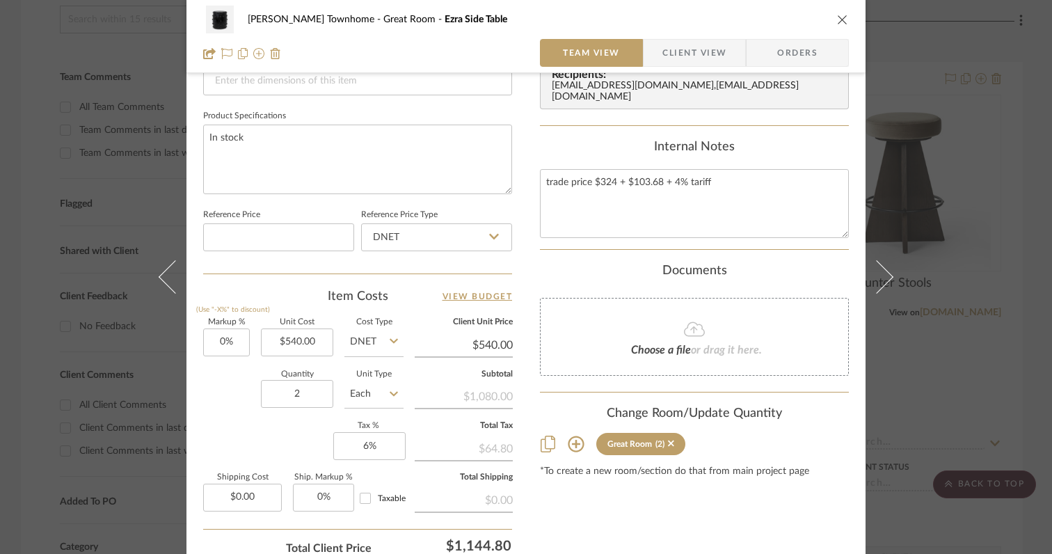
scroll to position [630, 0]
click at [285, 340] on input "540.00" at bounding box center [297, 340] width 72 height 28
click at [280, 338] on input "540.00" at bounding box center [297, 340] width 72 height 28
type input "$440.00"
click at [213, 400] on div "Quantity 2 Unit Type Each" at bounding box center [303, 393] width 200 height 49
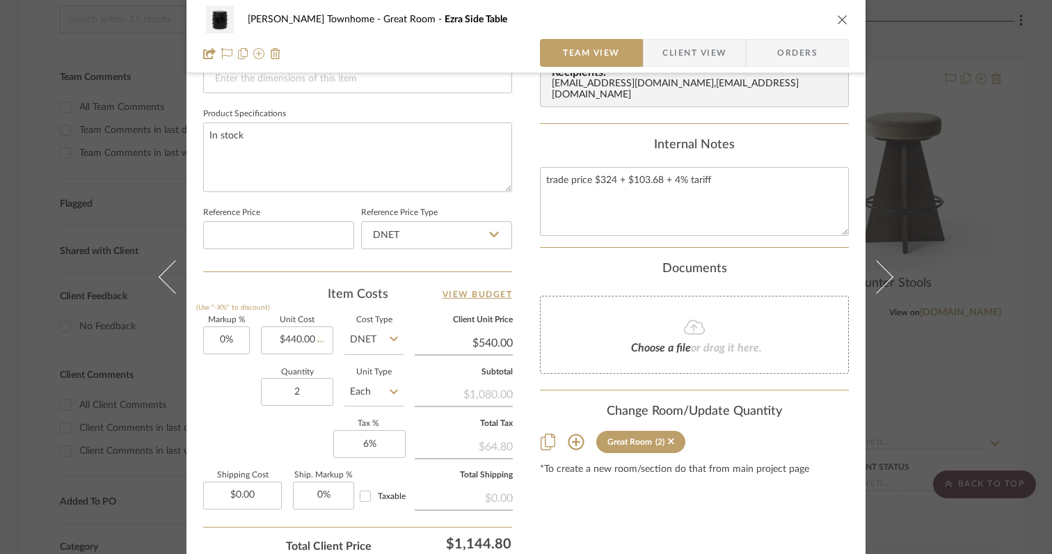
type input "$440.00"
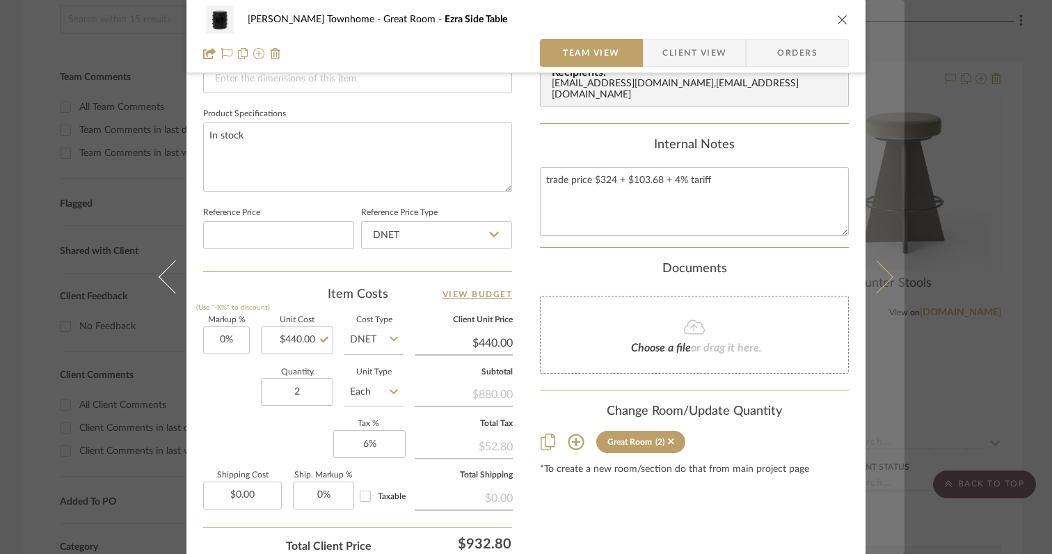
click at [880, 283] on icon at bounding box center [876, 276] width 33 height 33
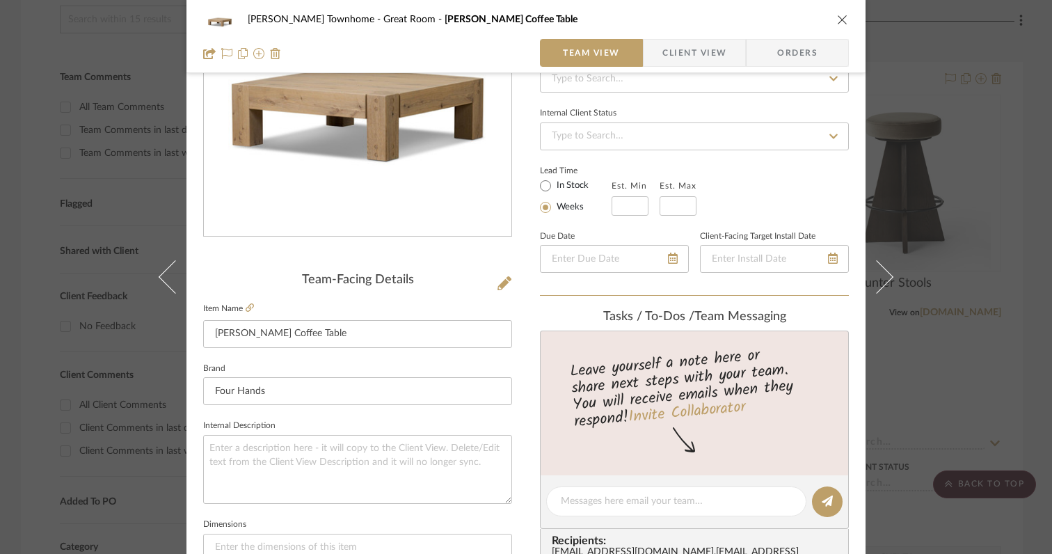
scroll to position [0, 0]
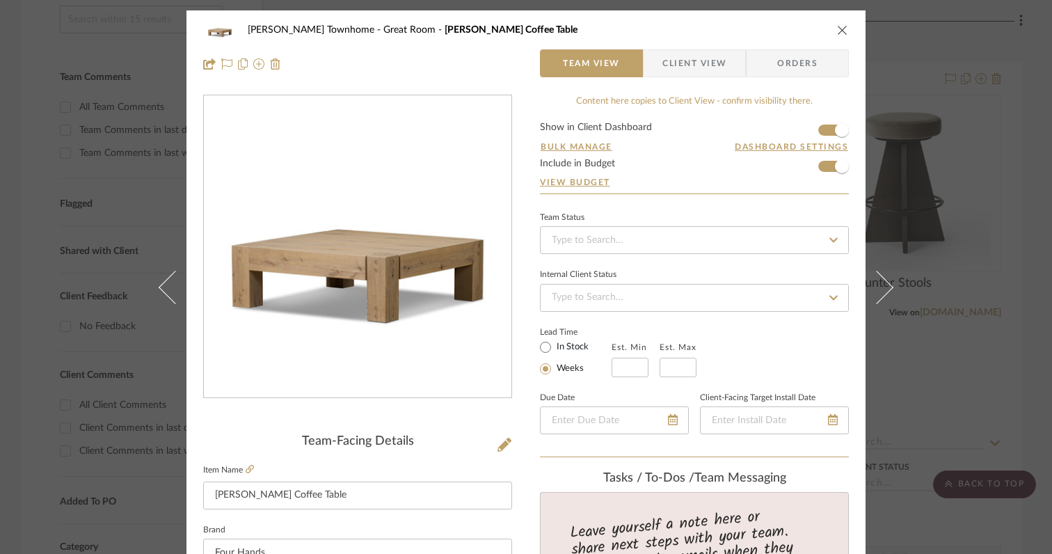
click at [880, 283] on icon at bounding box center [876, 287] width 33 height 33
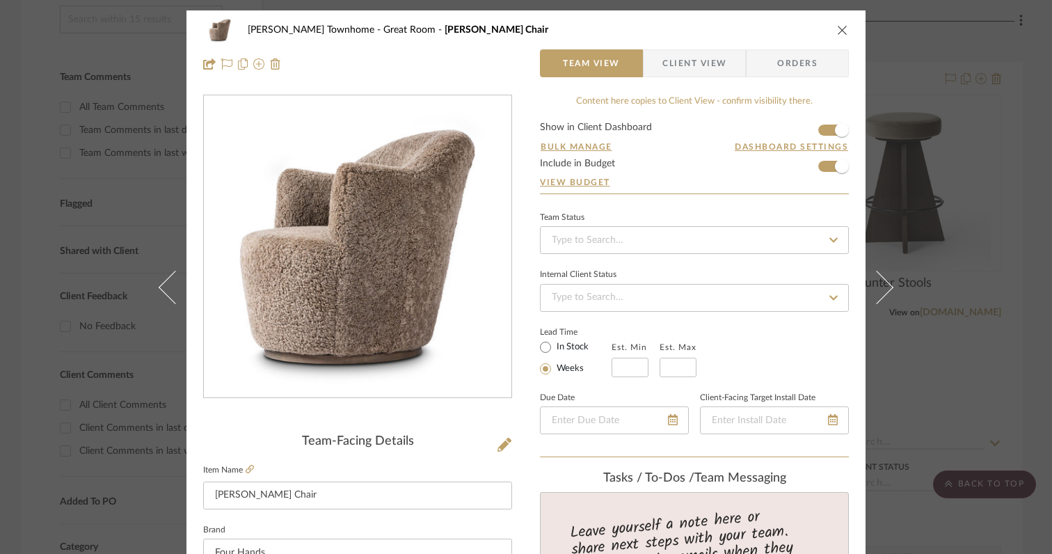
click at [880, 283] on icon at bounding box center [876, 287] width 33 height 33
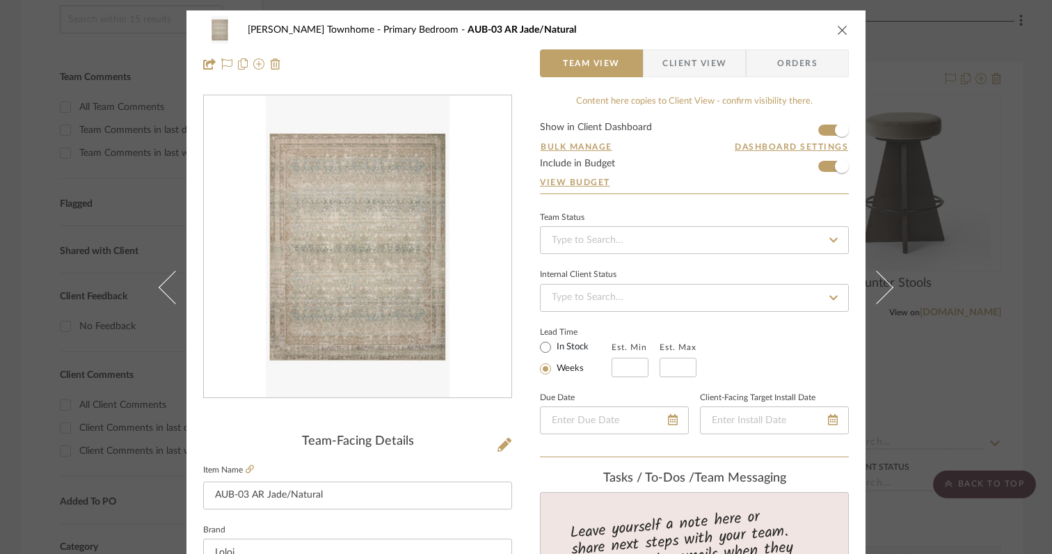
click at [880, 283] on icon at bounding box center [876, 287] width 33 height 33
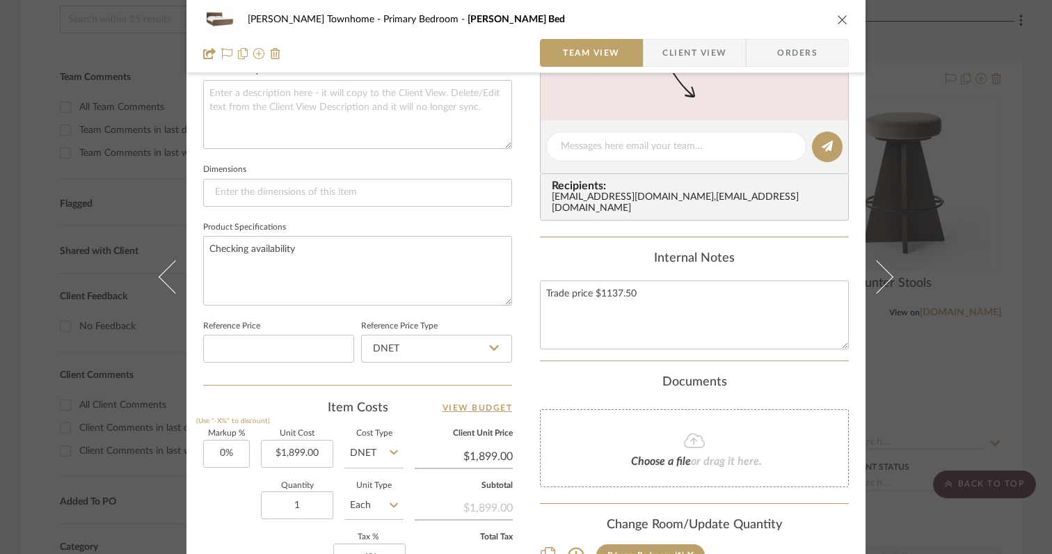
scroll to position [525, 0]
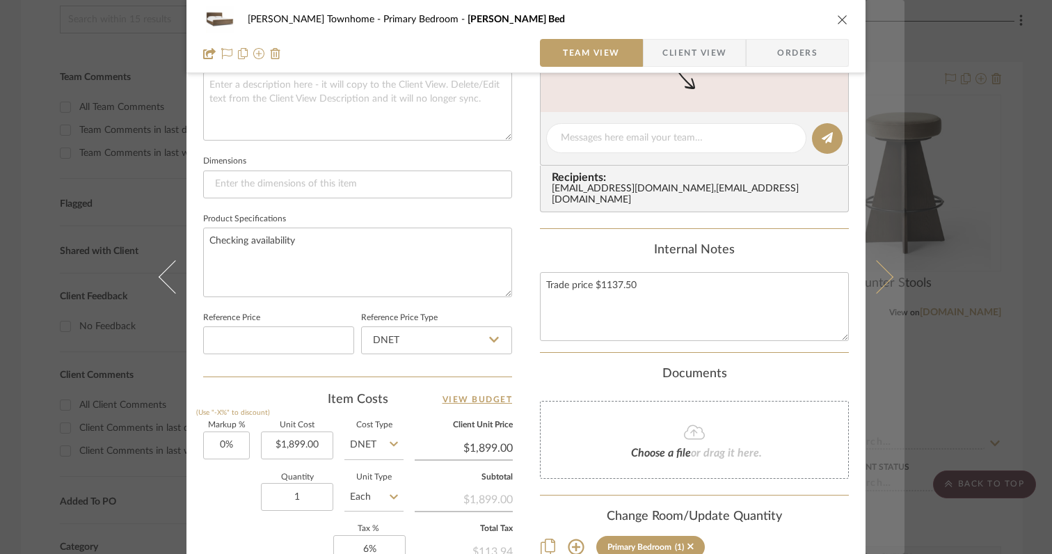
click at [877, 288] on button at bounding box center [885, 277] width 39 height 554
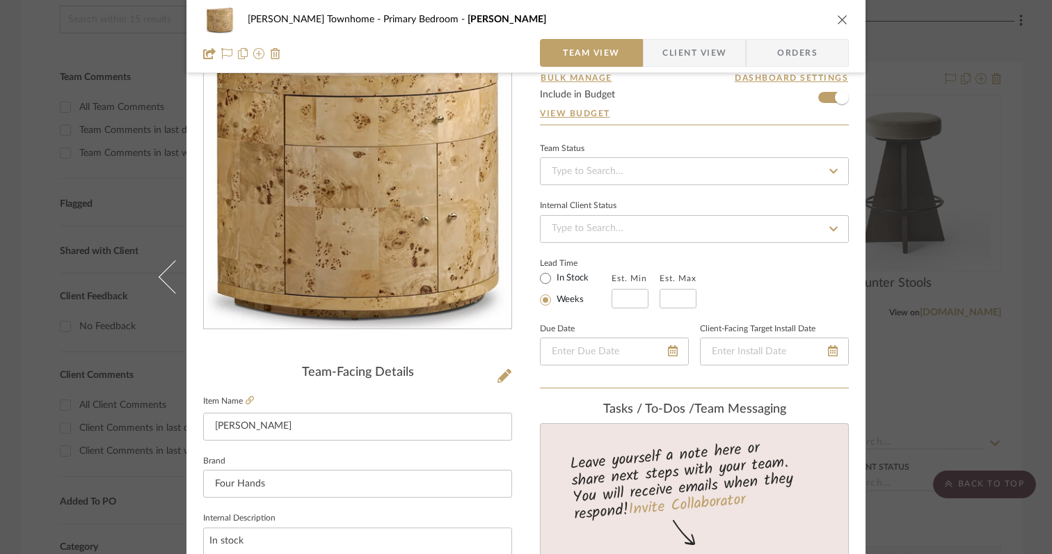
scroll to position [0, 0]
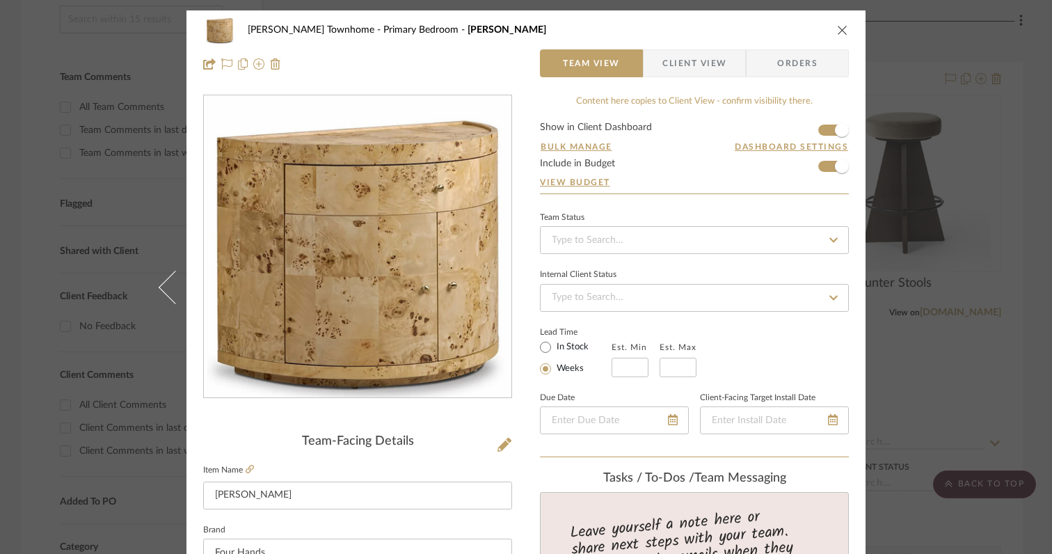
click at [839, 29] on icon "close" at bounding box center [842, 29] width 11 height 11
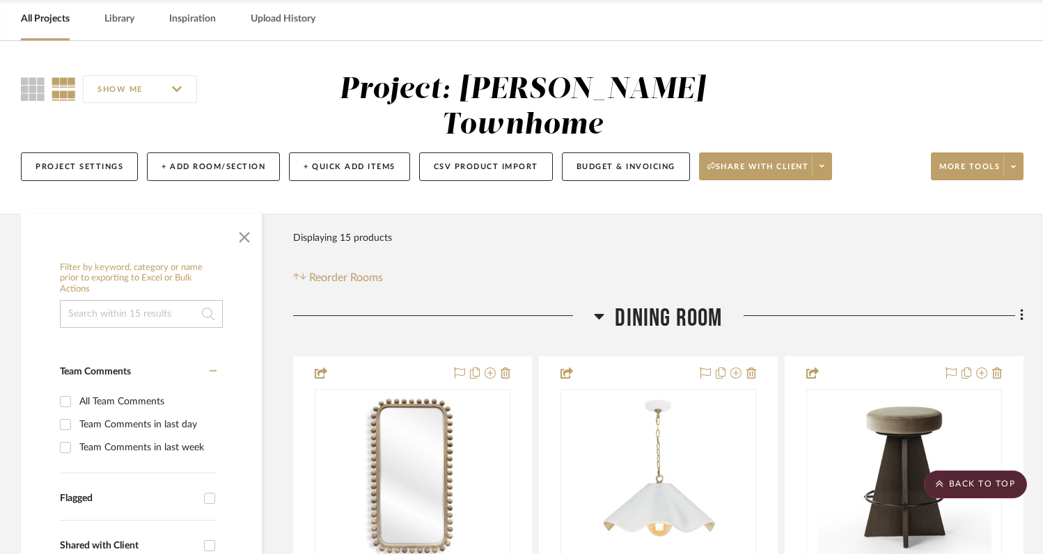
scroll to position [57, 0]
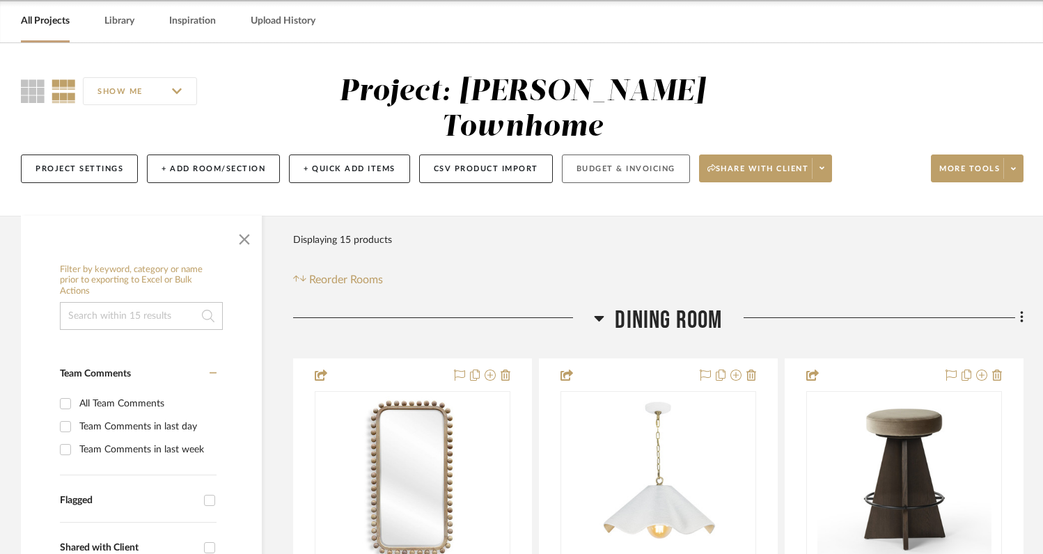
click at [647, 155] on button "Budget & Invoicing" at bounding box center [626, 169] width 128 height 29
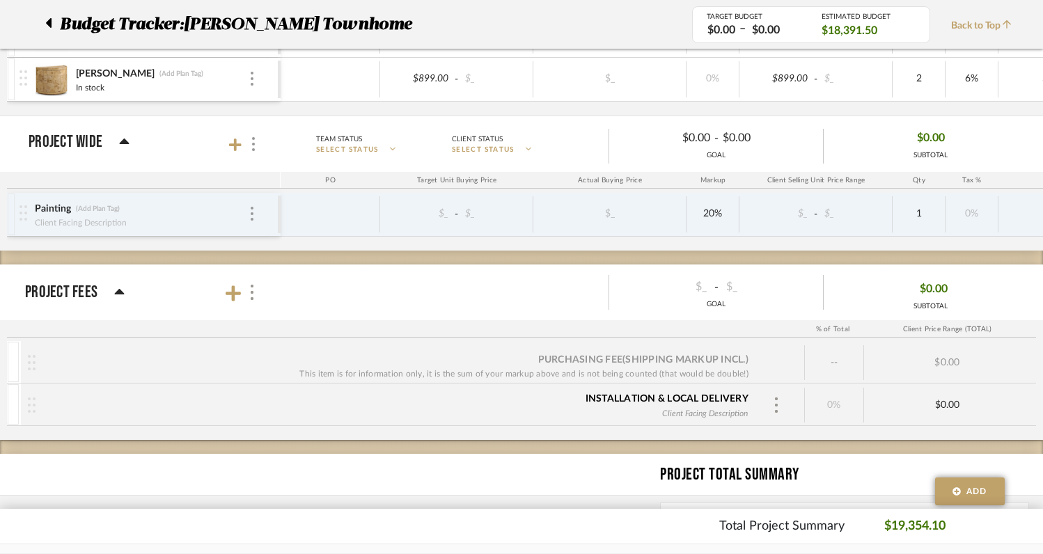
scroll to position [1084, 0]
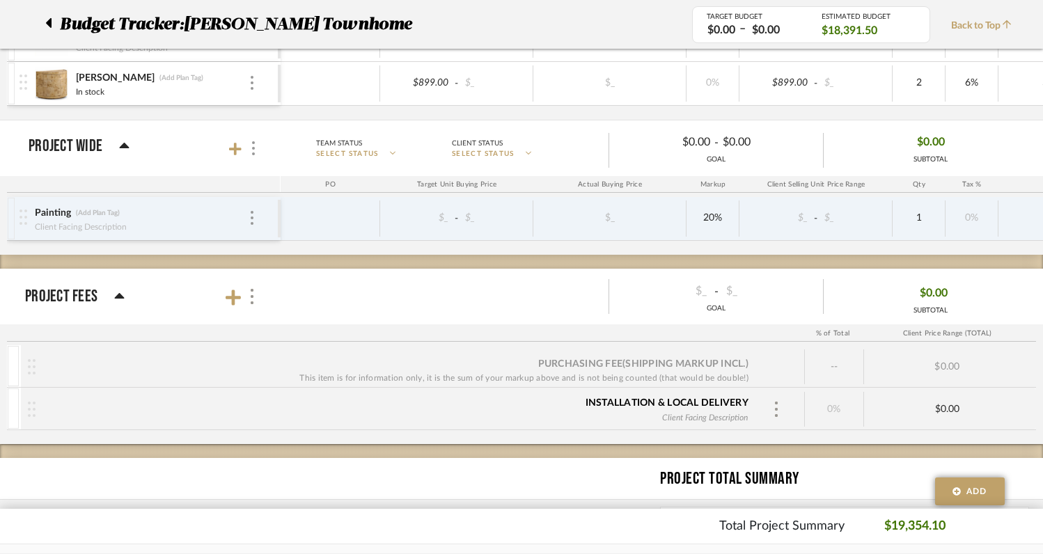
click at [19, 219] on img at bounding box center [23, 216] width 8 height 15
click at [251, 219] on img at bounding box center [252, 218] width 3 height 14
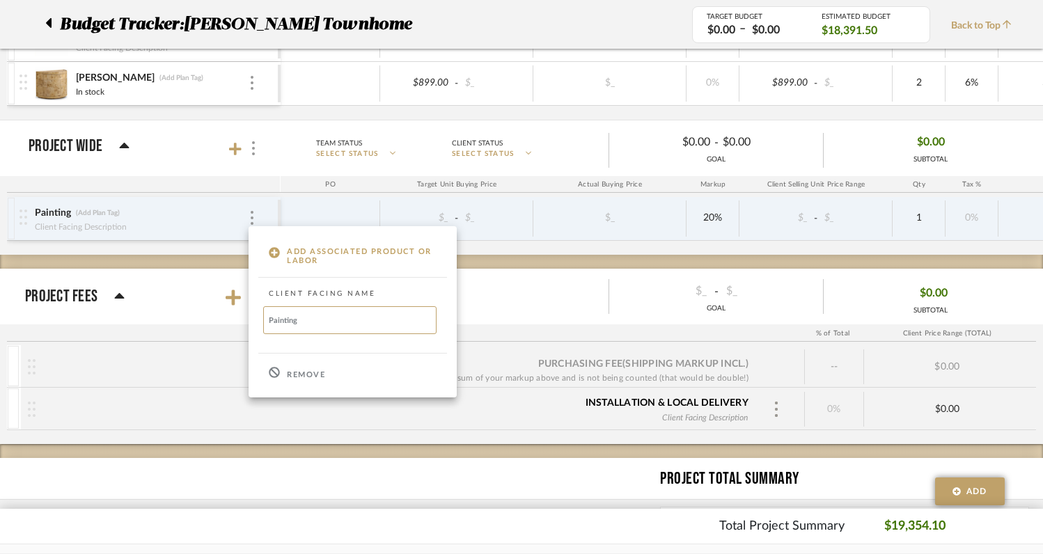
click at [297, 375] on p "Remove" at bounding box center [306, 375] width 38 height 10
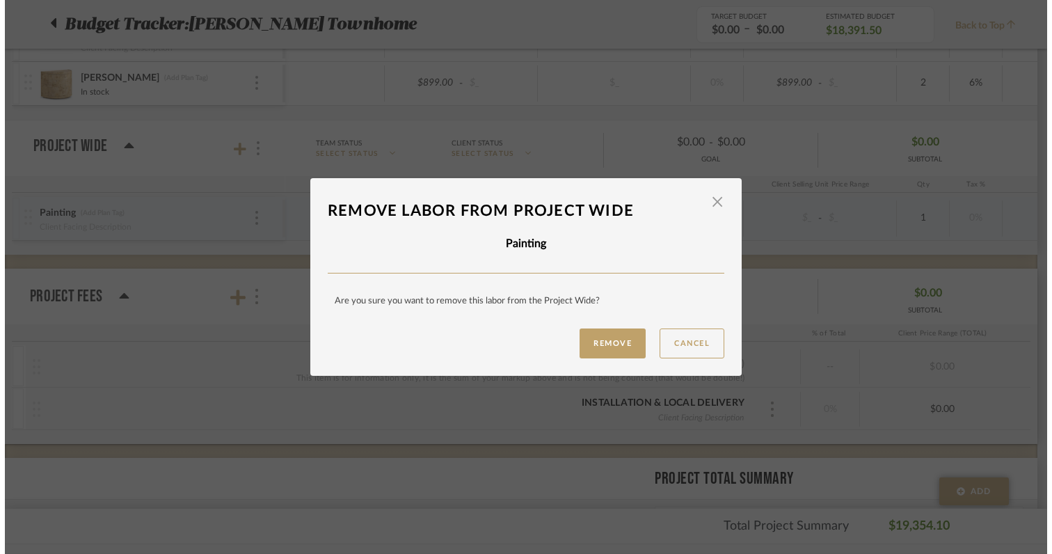
scroll to position [0, 0]
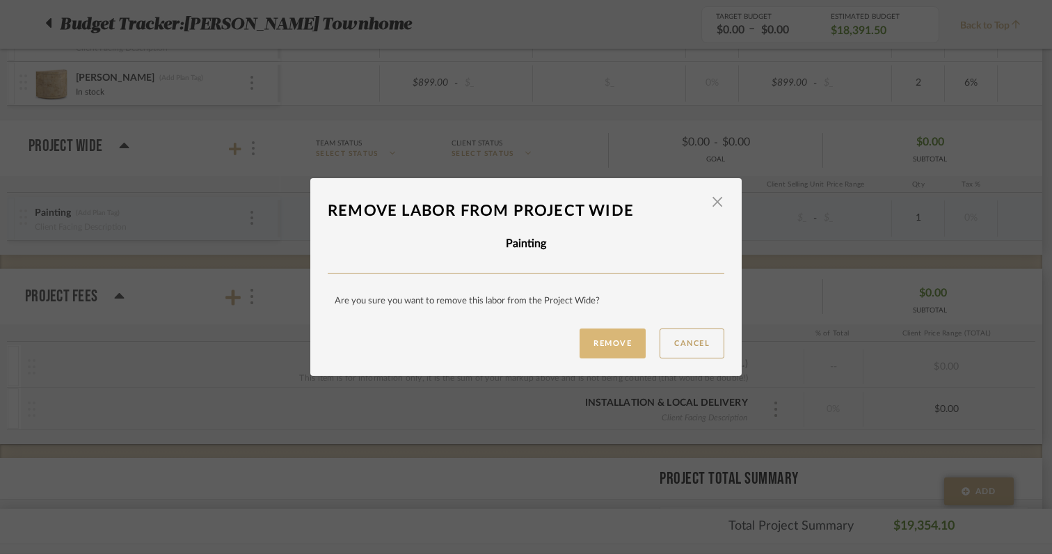
click at [608, 347] on button "Remove" at bounding box center [613, 344] width 66 height 30
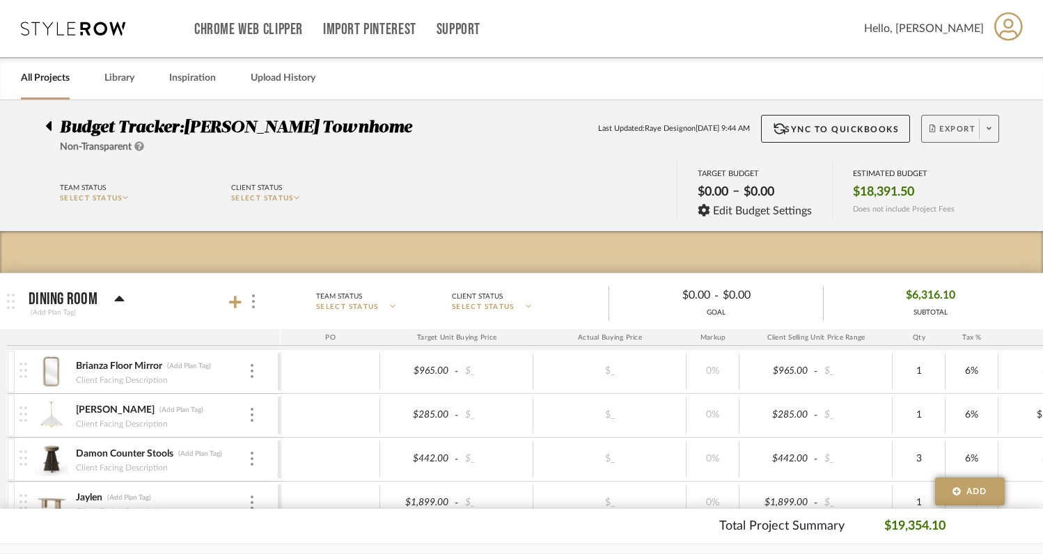
click at [989, 129] on icon at bounding box center [988, 128] width 5 height 3
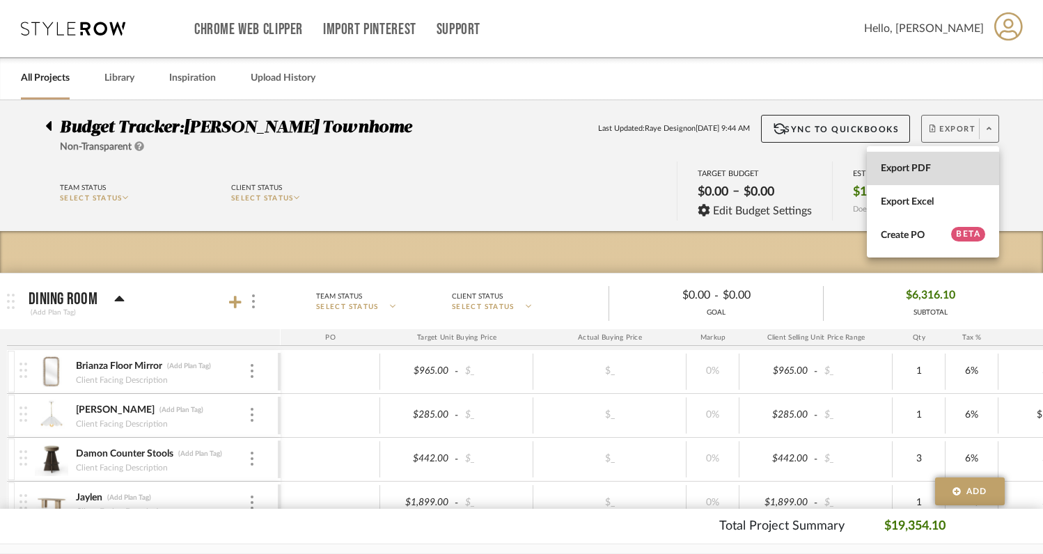
click at [935, 168] on span "Export PDF" at bounding box center [932, 169] width 104 height 12
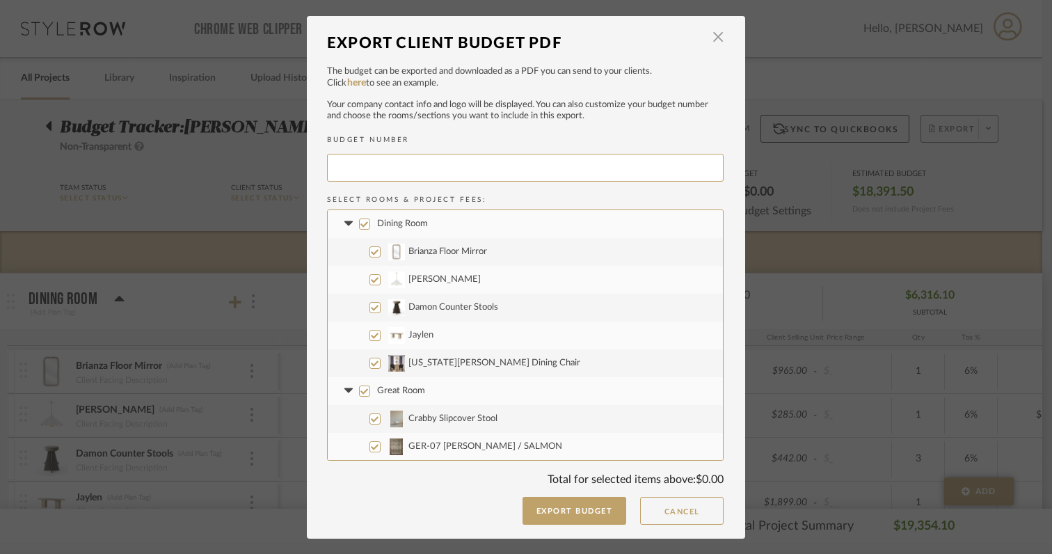
type input "[PERSON_NAME]-001"
click at [572, 507] on button "Export Budget" at bounding box center [575, 511] width 104 height 28
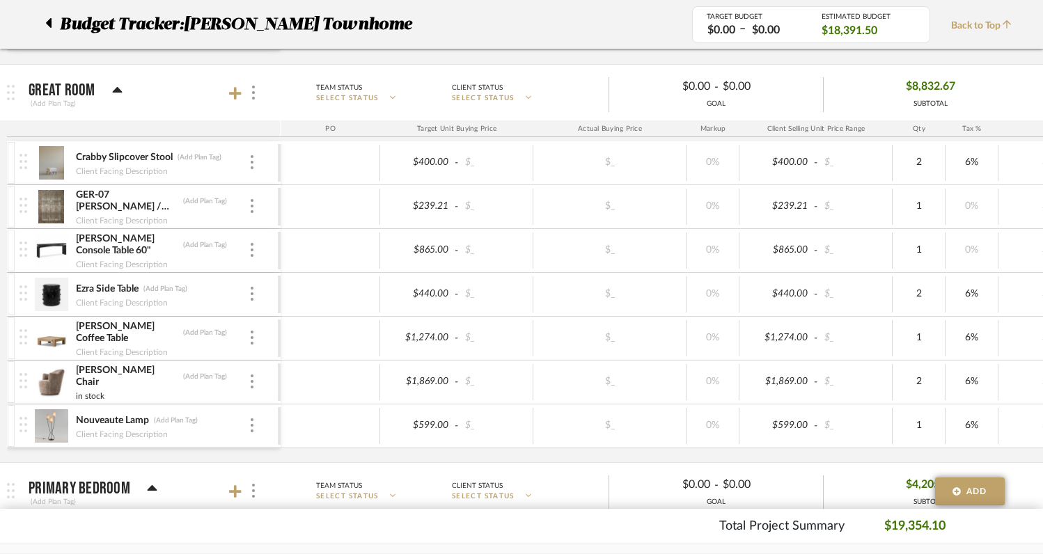
scroll to position [522, 0]
